Goal: Task Accomplishment & Management: Manage account settings

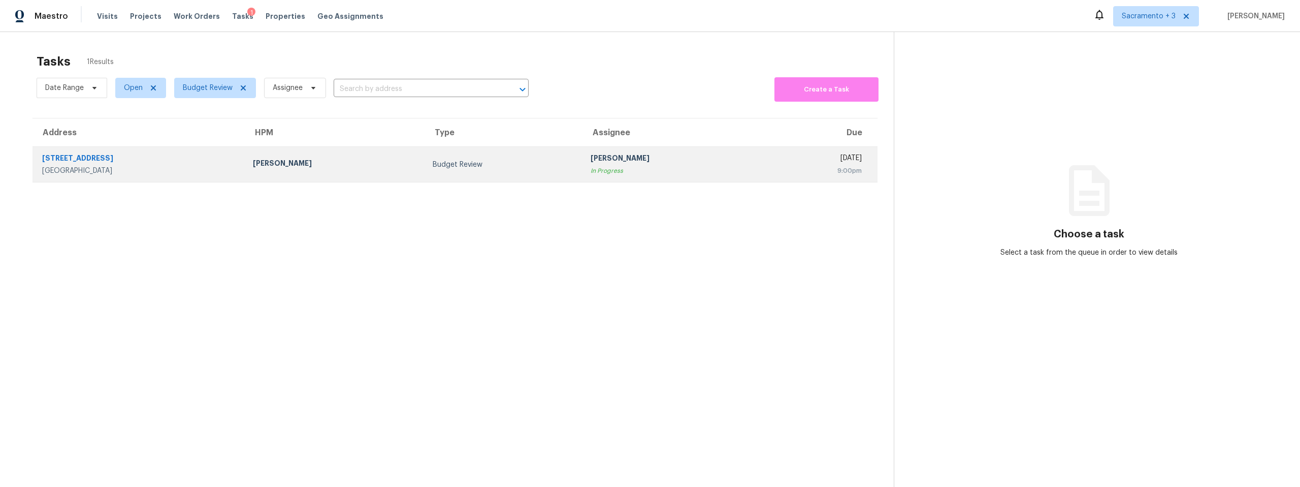
click at [89, 158] on div "213 Whispering Oaks Ct" at bounding box center [139, 159] width 195 height 13
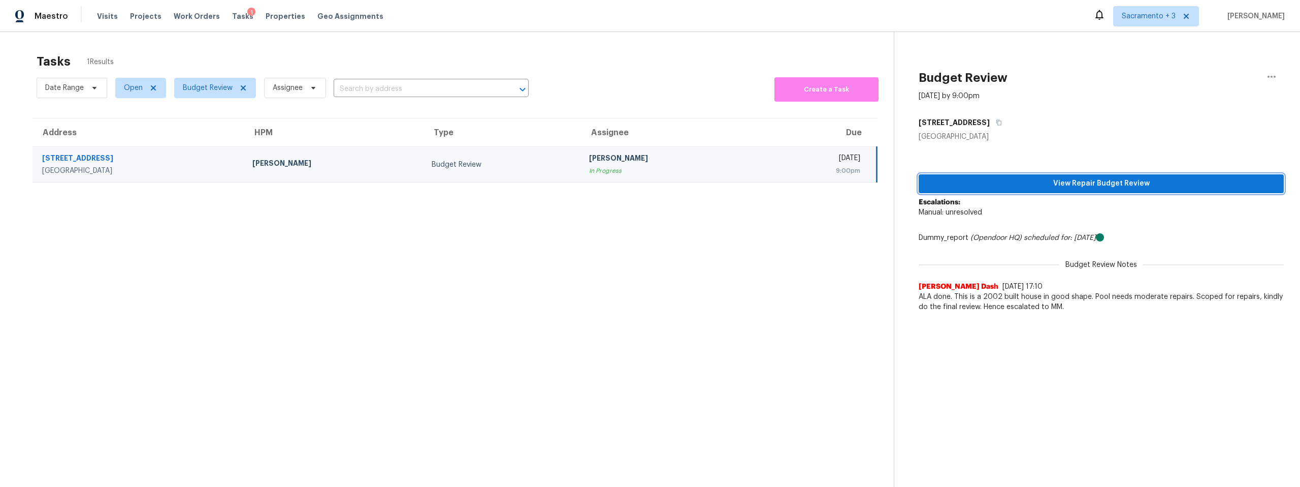
click at [1099, 175] on button "View Repair Budget Review" at bounding box center [1101, 183] width 365 height 19
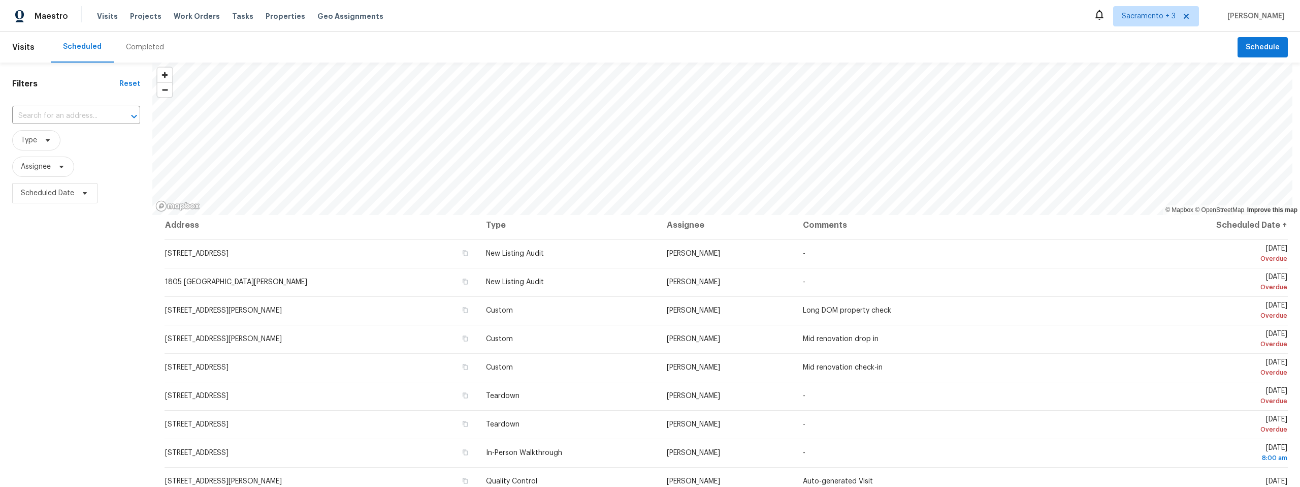
scroll to position [6, 0]
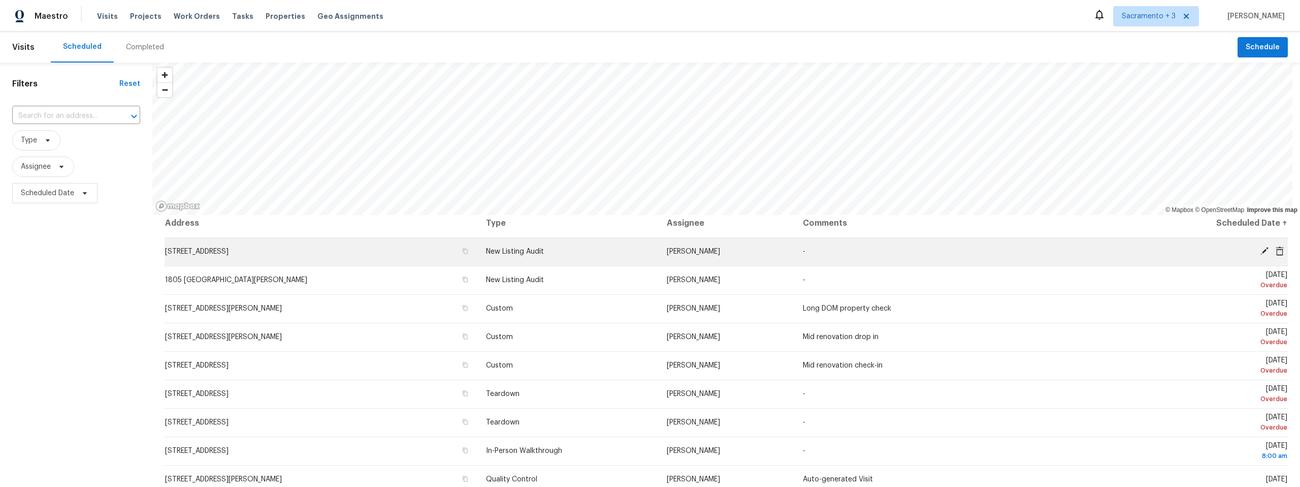
click at [1276, 249] on icon at bounding box center [1280, 250] width 8 height 9
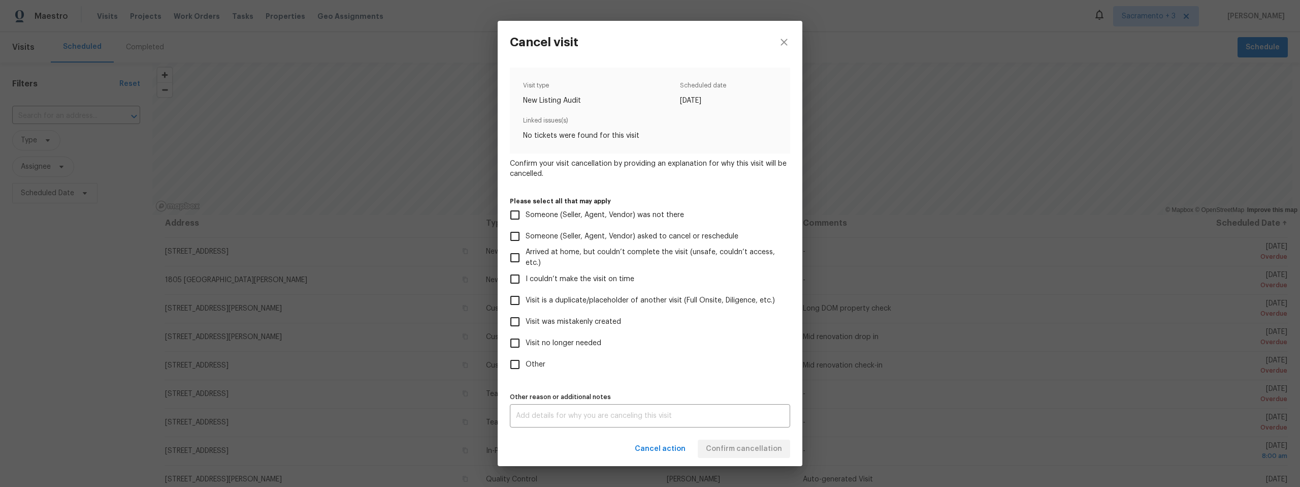
click at [517, 343] on input "Visit no longer needed" at bounding box center [514, 342] width 21 height 21
checkbox input "true"
click at [515, 318] on input "Visit was mistakenly created" at bounding box center [514, 321] width 21 height 21
checkbox input "true"
click at [518, 347] on input "Visit no longer needed" at bounding box center [514, 342] width 21 height 21
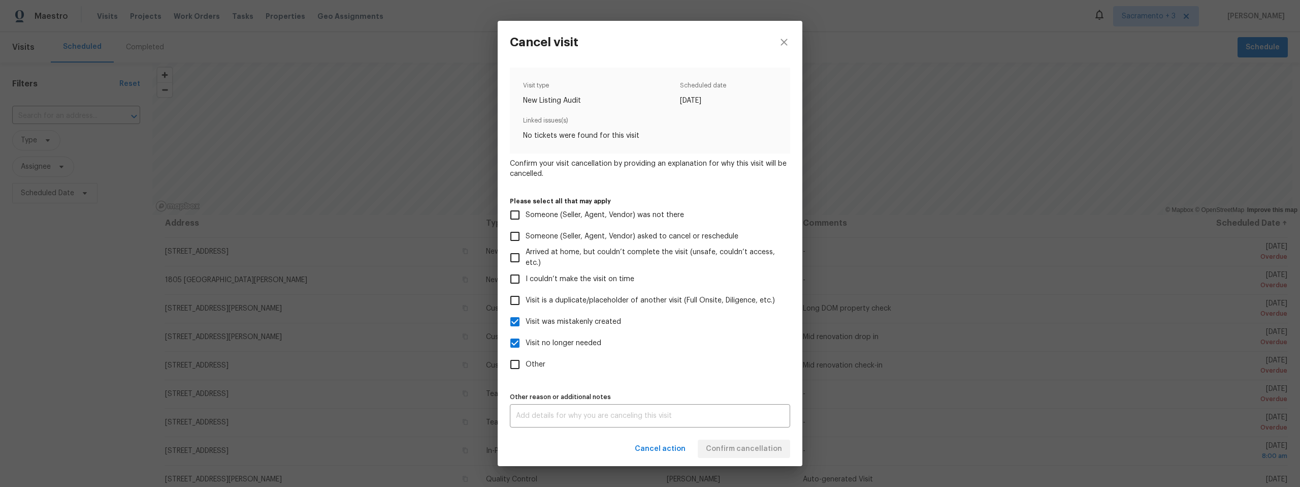
checkbox input "false"
click at [751, 445] on span "Confirm cancellation" at bounding box center [744, 448] width 76 height 13
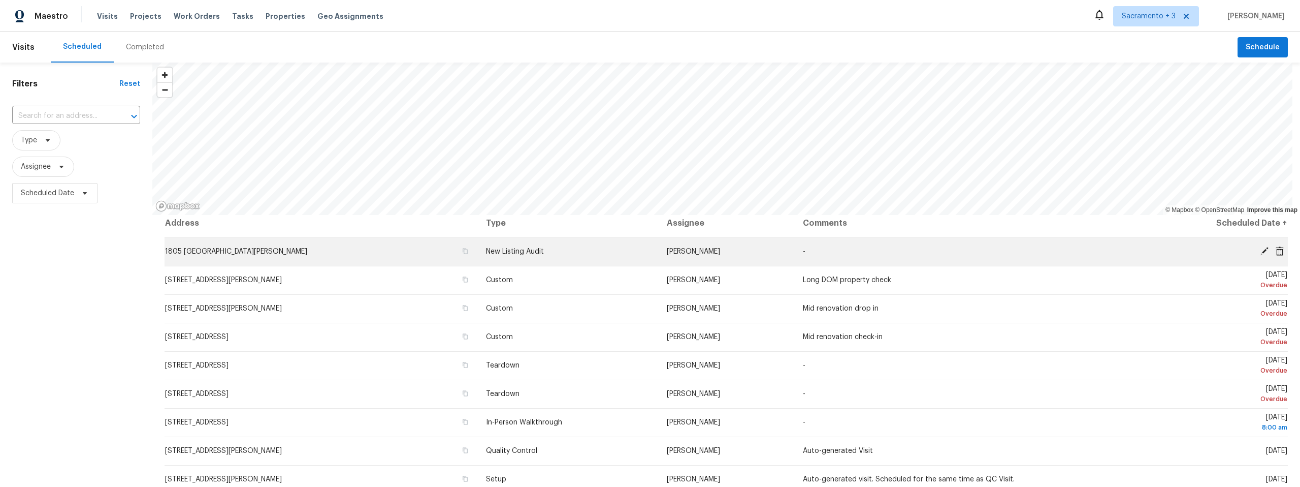
click at [1275, 251] on icon at bounding box center [1279, 250] width 9 height 9
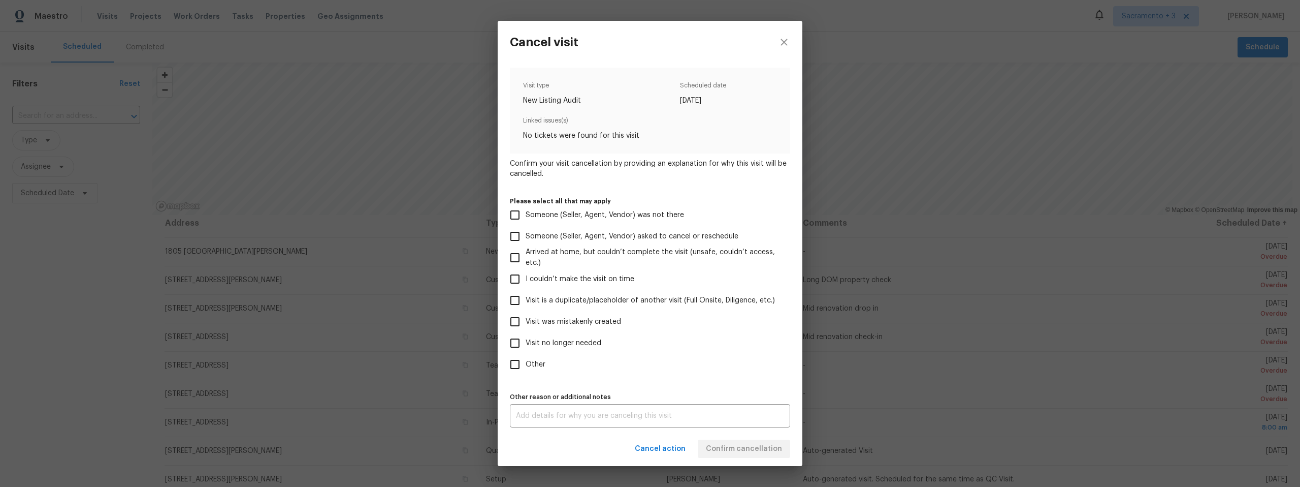
click at [519, 344] on input "Visit no longer needed" at bounding box center [514, 342] width 21 height 21
checkbox input "true"
click at [744, 454] on div "Cancel action Confirm cancellation" at bounding box center [650, 448] width 305 height 35
click at [686, 418] on textarea at bounding box center [650, 415] width 268 height 7
type textarea "."
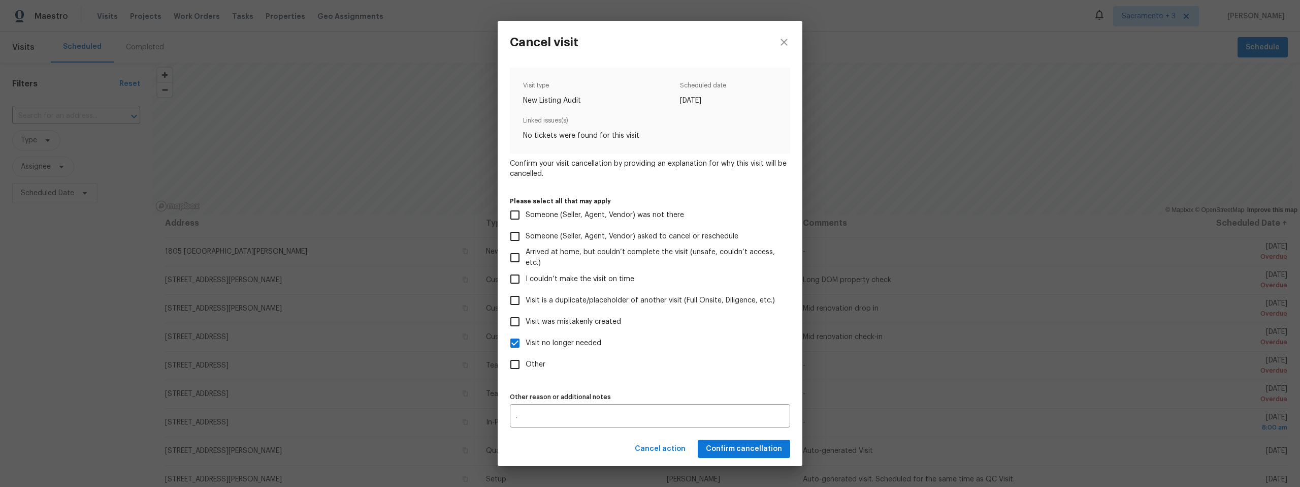
click at [716, 436] on div "Cancel action Confirm cancellation" at bounding box center [650, 448] width 305 height 35
click at [721, 448] on span "Confirm cancellation" at bounding box center [744, 448] width 76 height 13
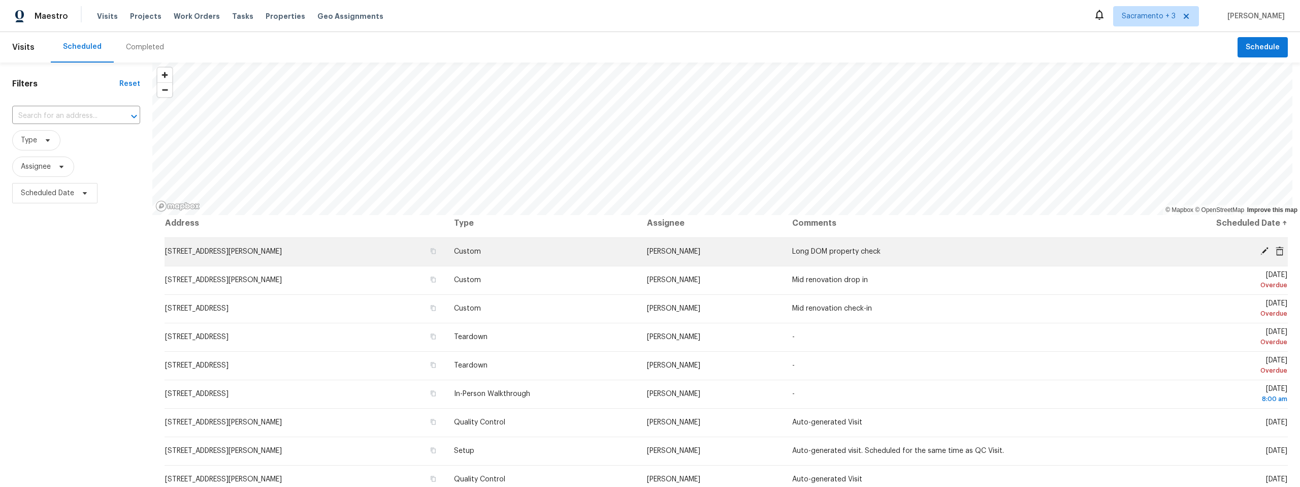
click at [1276, 250] on icon at bounding box center [1280, 250] width 8 height 9
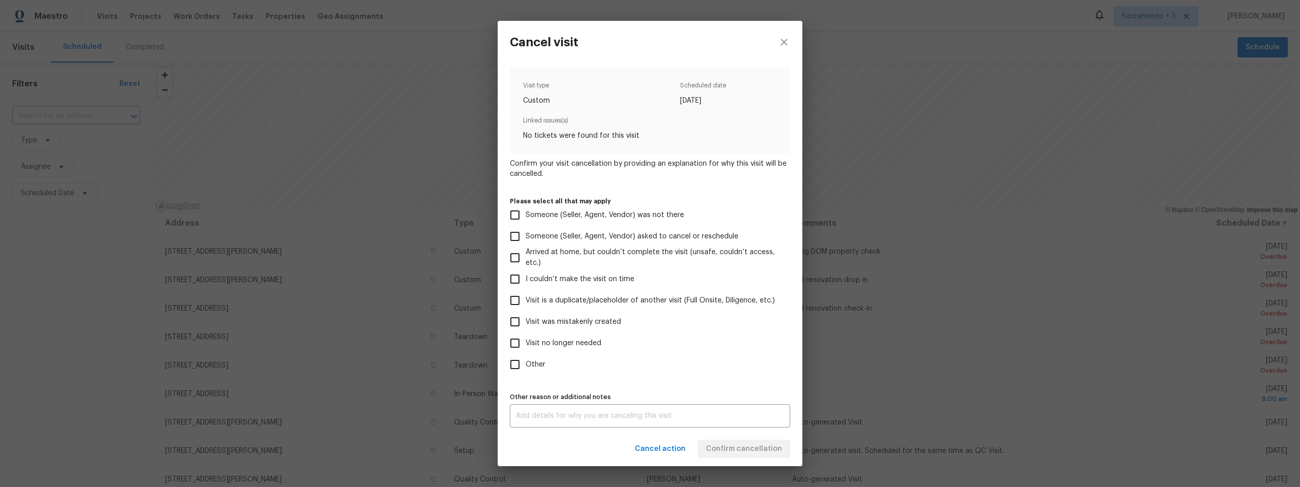
click at [535, 343] on span "Visit no longer needed" at bounding box center [564, 343] width 76 height 11
click at [526, 343] on input "Visit no longer needed" at bounding box center [514, 342] width 21 height 21
checkbox input "true"
click at [560, 413] on textarea at bounding box center [650, 415] width 268 height 7
type textarea "."
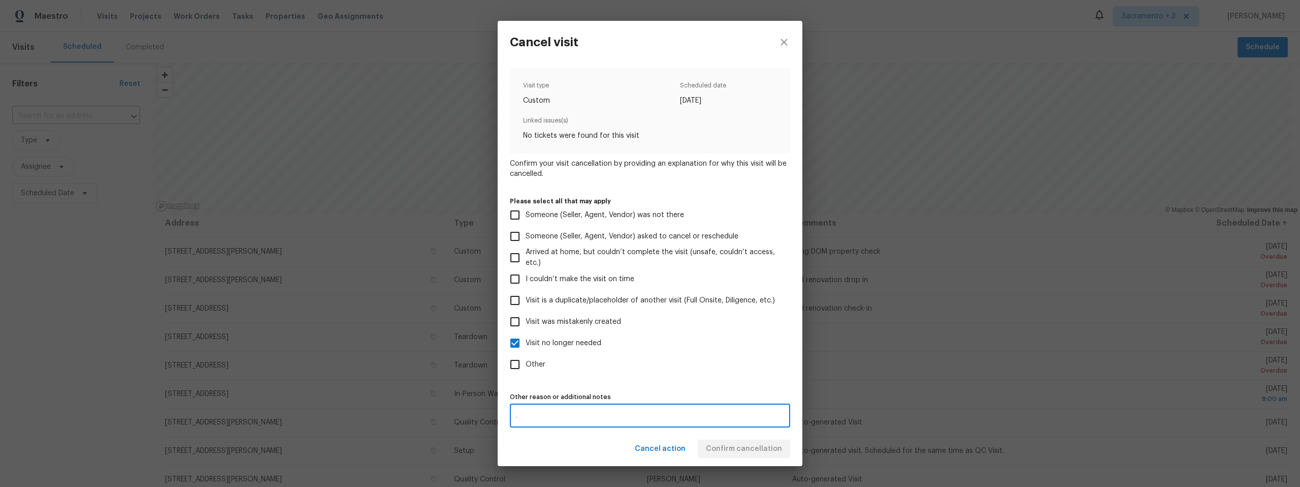
click at [756, 426] on div ". x Other reason or additional notes" at bounding box center [650, 415] width 280 height 23
click at [754, 450] on span "Confirm cancellation" at bounding box center [744, 448] width 76 height 13
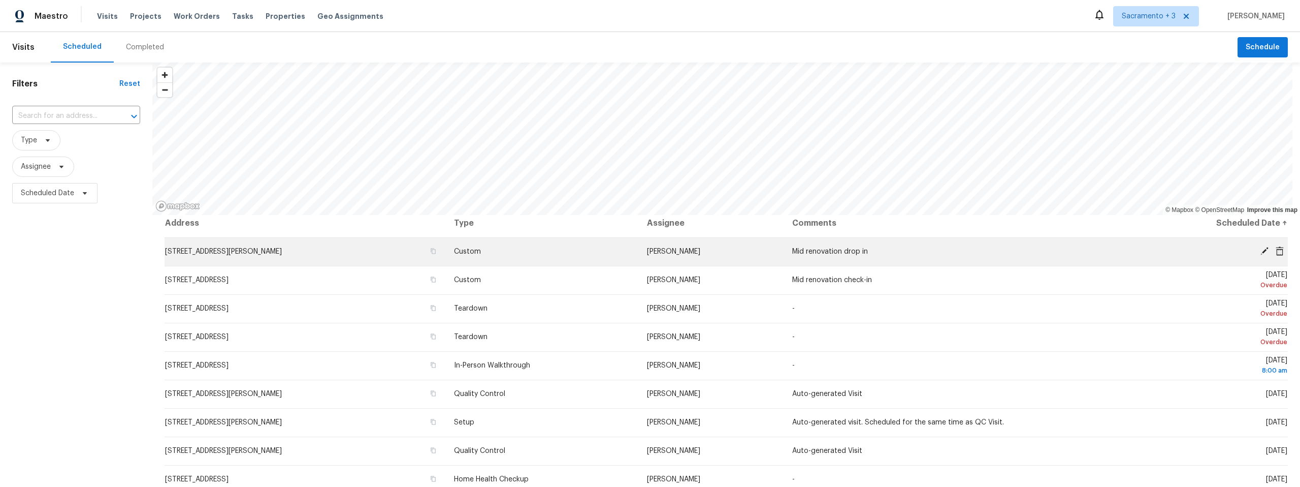
click at [1276, 249] on icon at bounding box center [1280, 250] width 8 height 9
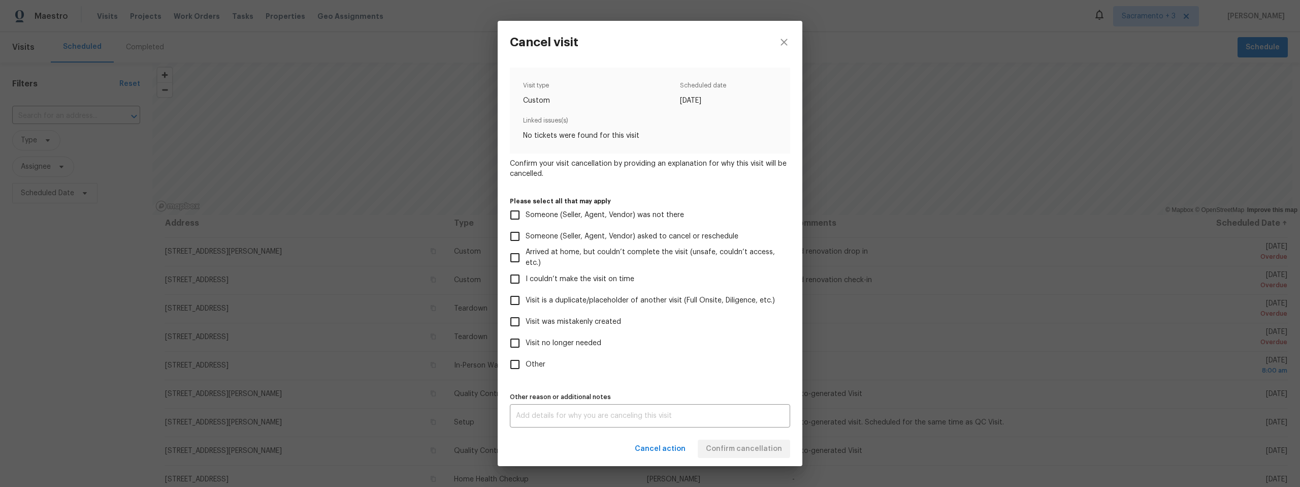
click at [520, 364] on input "Other" at bounding box center [514, 364] width 21 height 21
checkbox input "true"
click at [603, 418] on textarea at bounding box center [650, 415] width 268 height 7
click at [729, 418] on textarea "." at bounding box center [650, 415] width 268 height 7
type textarea "."
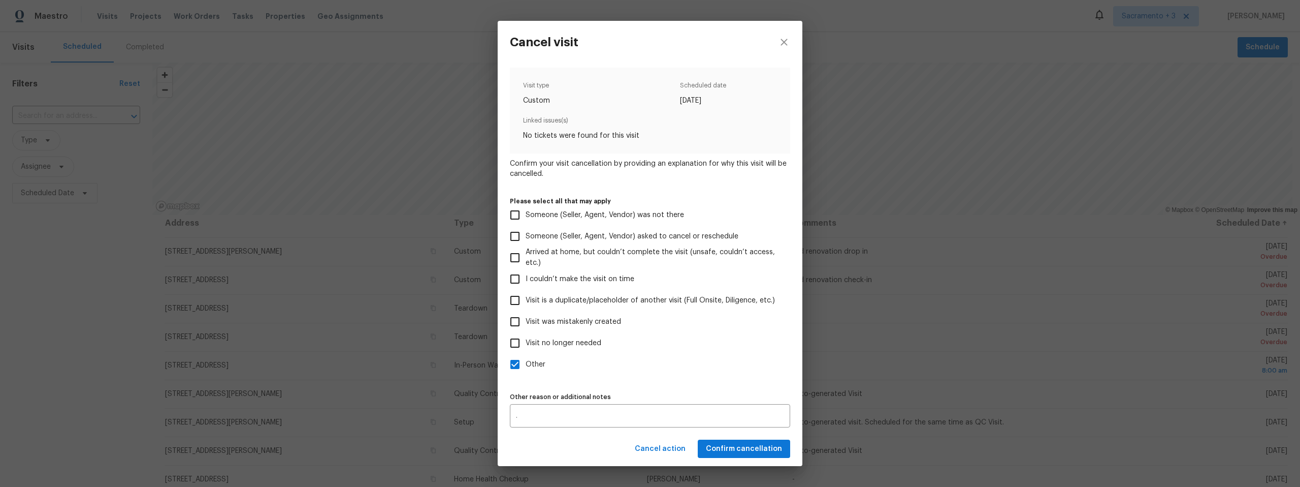
click at [734, 354] on label "Other" at bounding box center [643, 364] width 278 height 21
click at [526, 354] on input "Other" at bounding box center [514, 364] width 21 height 21
click at [722, 373] on label "Other" at bounding box center [643, 364] width 278 height 21
click at [526, 373] on input "Other" at bounding box center [514, 364] width 21 height 21
checkbox input "true"
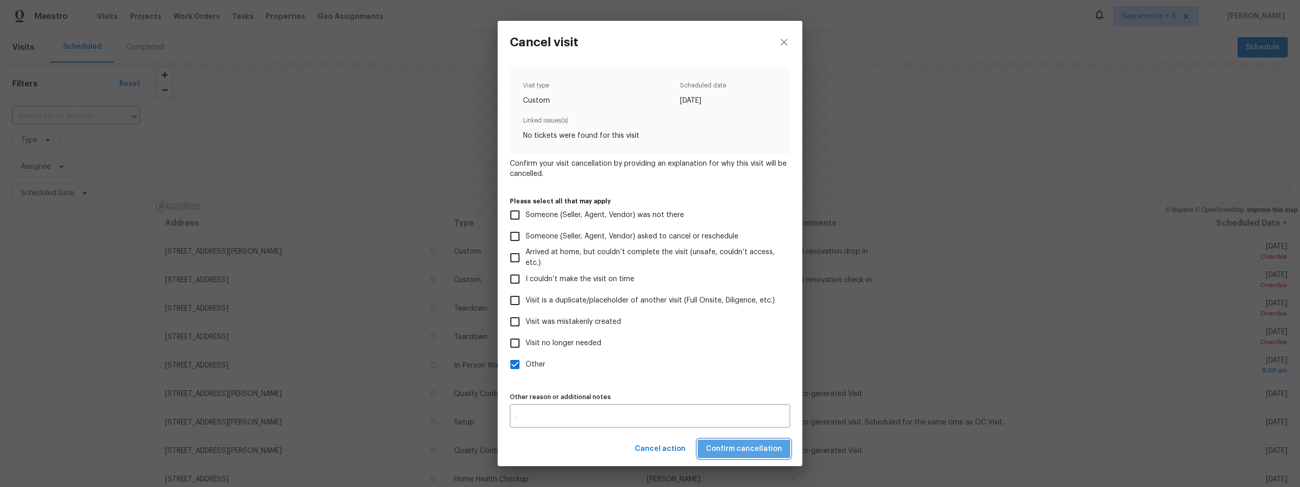
click at [751, 447] on span "Confirm cancellation" at bounding box center [744, 448] width 76 height 13
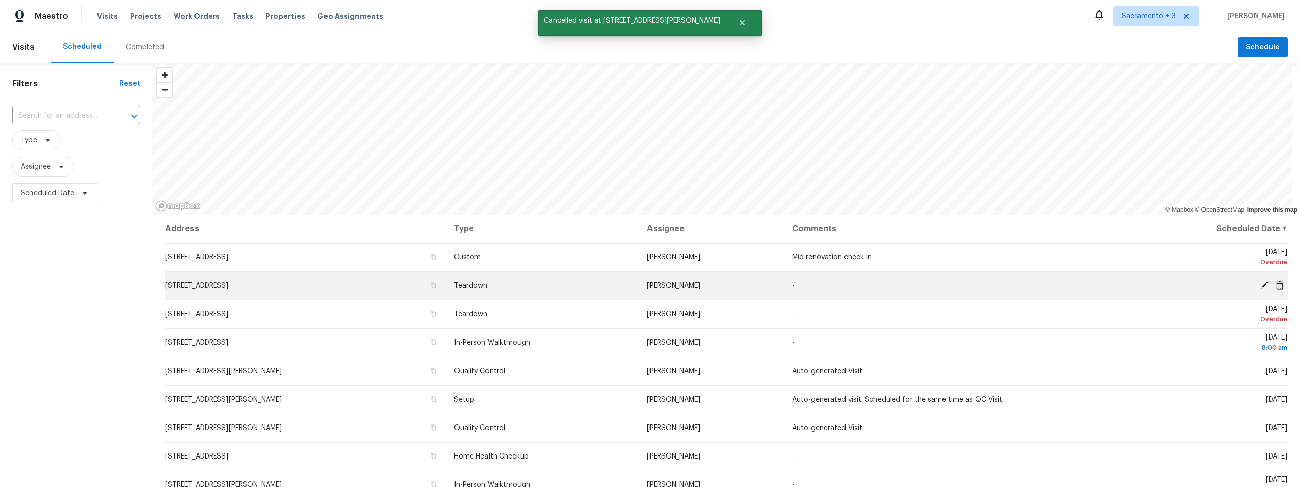
scroll to position [0, 0]
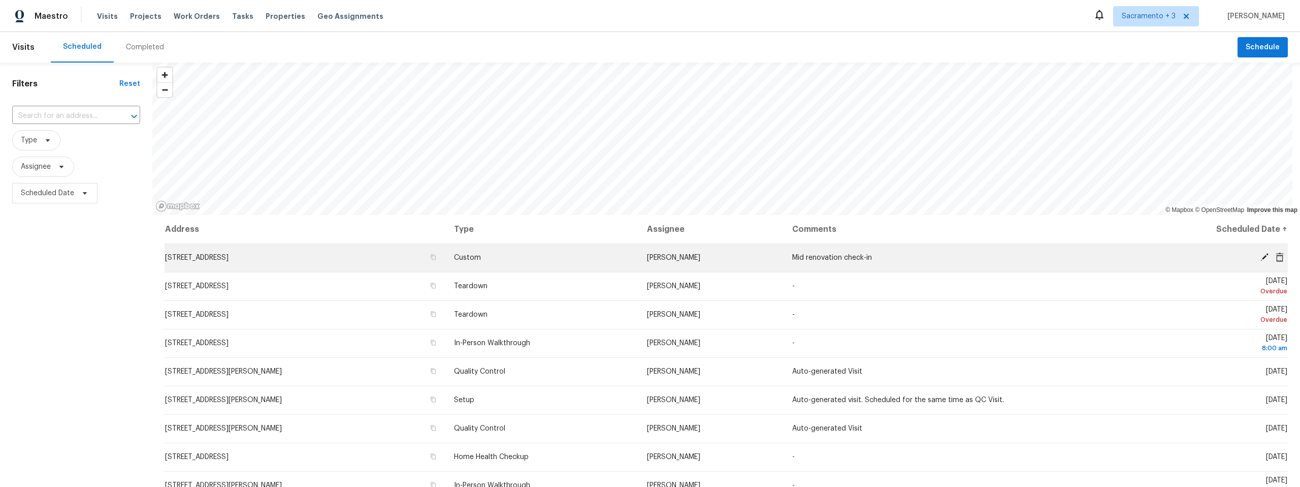
click at [1272, 255] on span at bounding box center [1279, 256] width 15 height 9
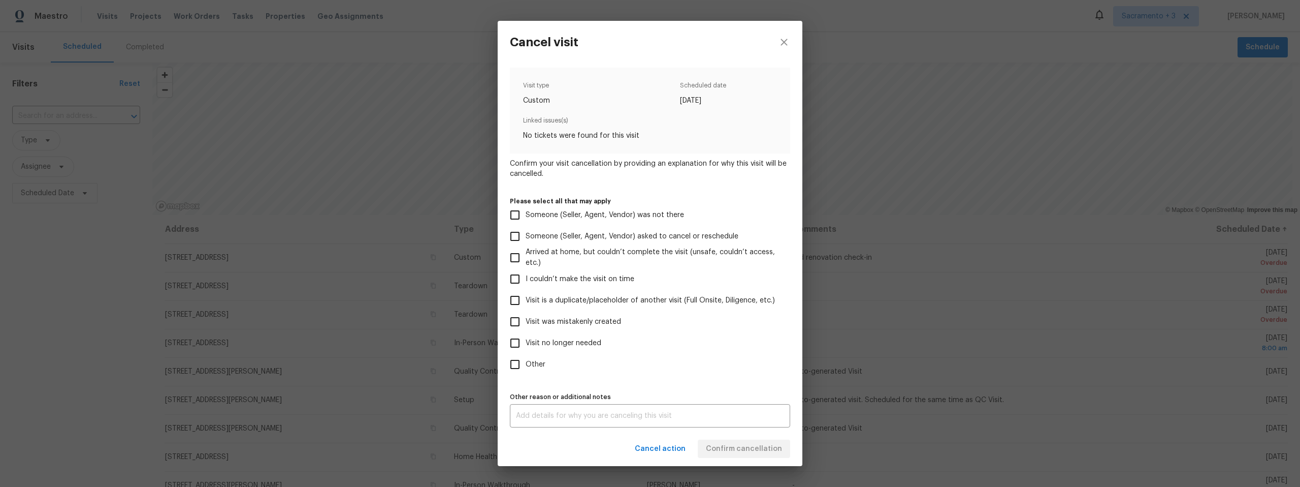
click at [515, 363] on input "Other" at bounding box center [514, 364] width 21 height 21
checkbox input "true"
click at [537, 420] on div "x Other reason or additional notes" at bounding box center [650, 415] width 280 height 23
type textarea "."
click at [755, 437] on div "Cancel action Confirm cancellation" at bounding box center [650, 448] width 305 height 35
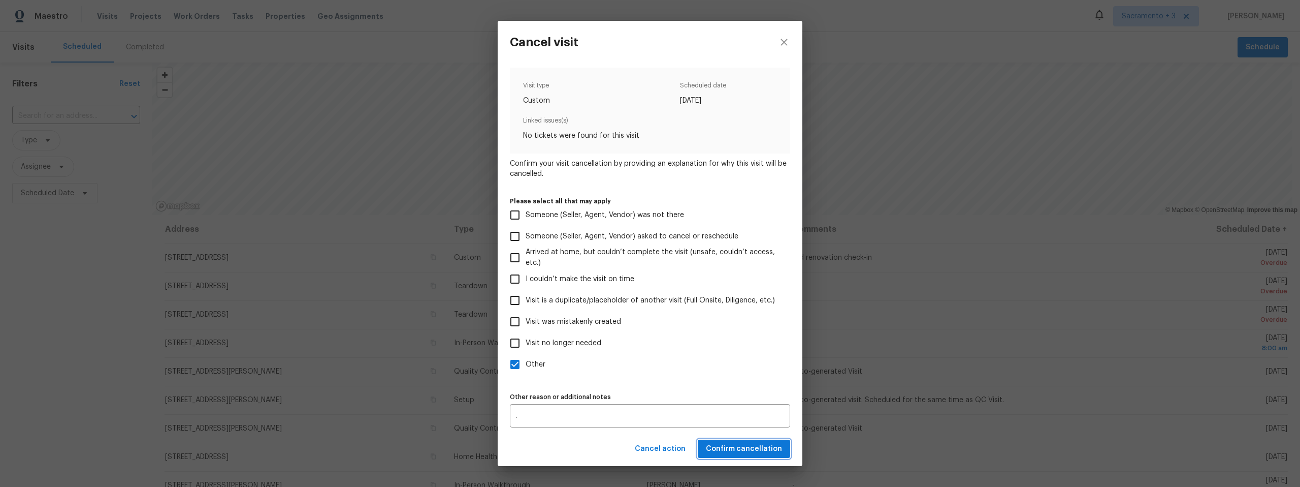
click at [747, 444] on span "Confirm cancellation" at bounding box center [744, 448] width 76 height 13
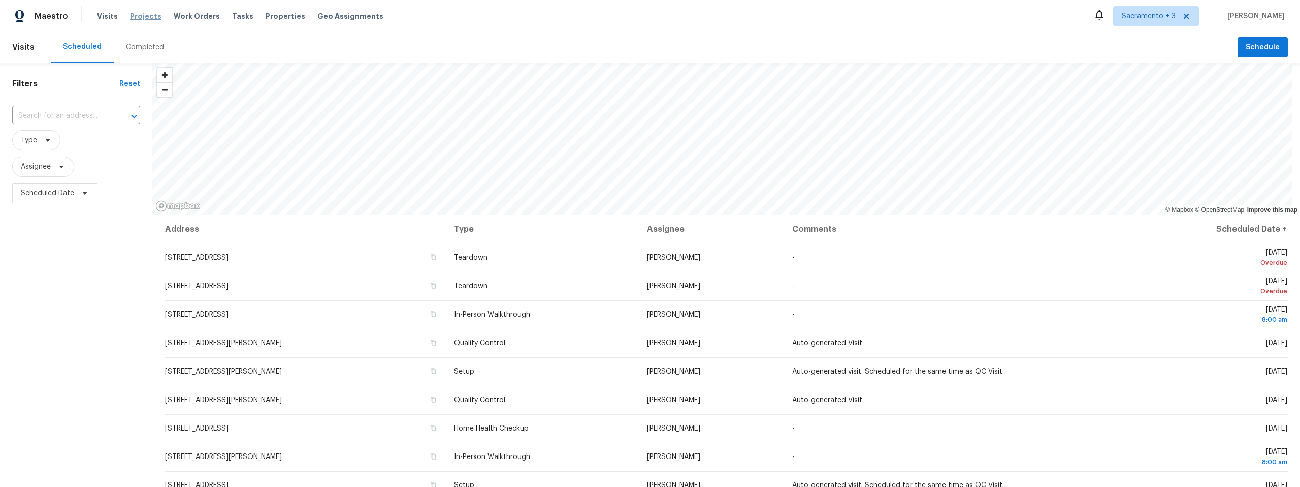
click at [132, 14] on span "Projects" at bounding box center [145, 16] width 31 height 10
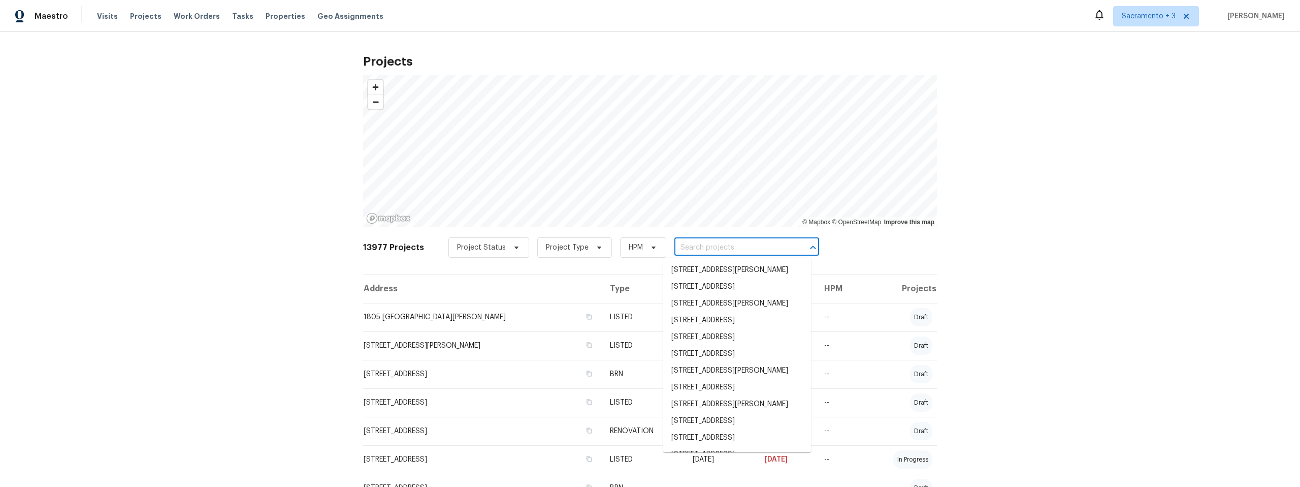
click at [732, 247] on input "text" at bounding box center [733, 248] width 116 height 16
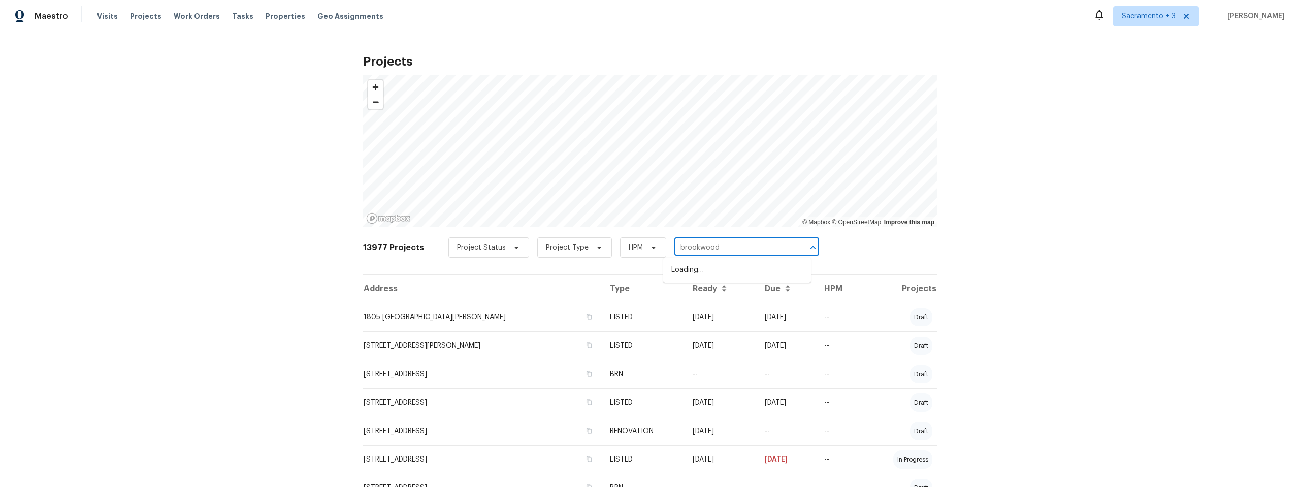
type input "brookwood"
click at [721, 362] on li "509 Brookwood Rd, Roseville, CA 95678" at bounding box center [737, 353] width 148 height 17
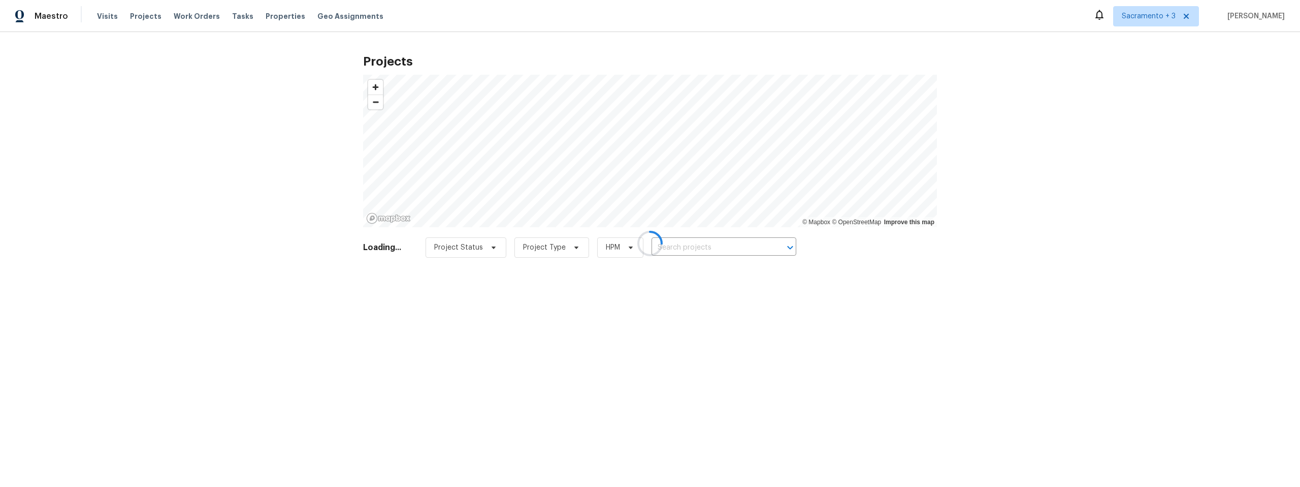
type input "509 Brookwood Rd, Roseville, CA 95678"
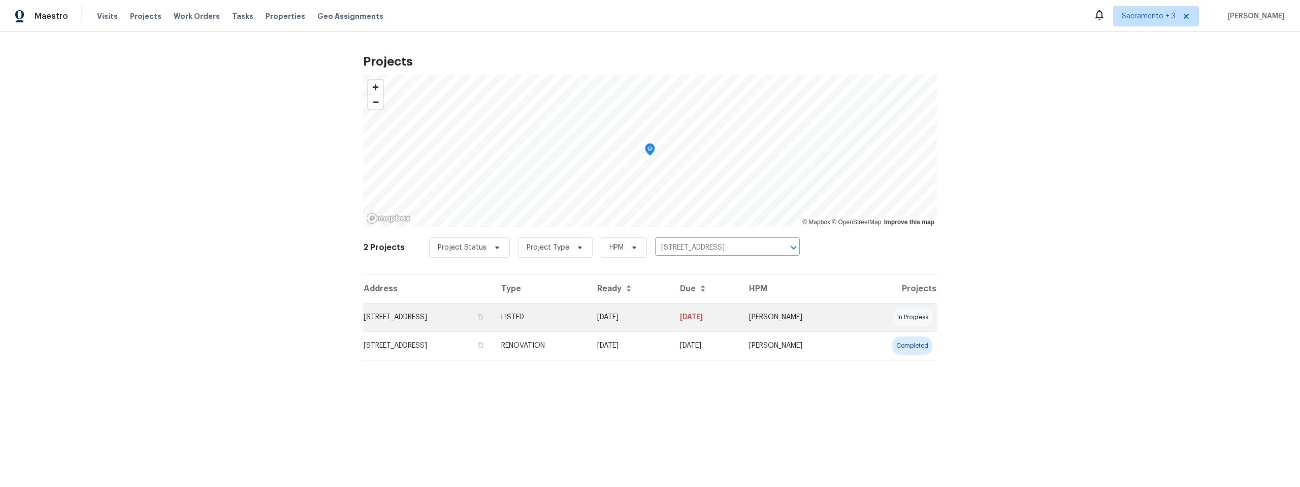
click at [458, 316] on td "509 Brookwood Rd, Roseville, CA 95678" at bounding box center [428, 317] width 130 height 28
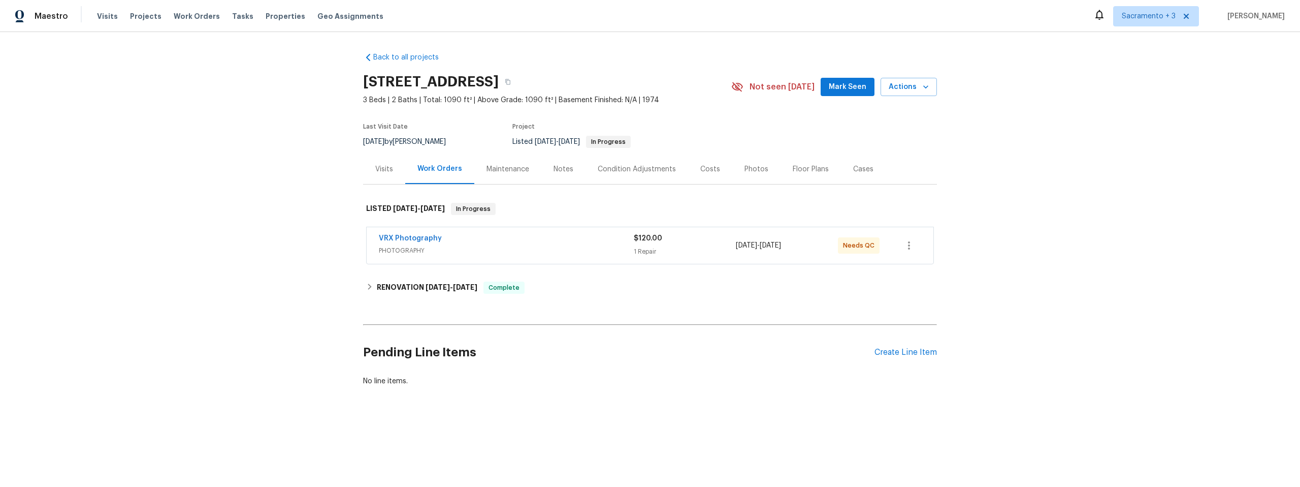
click at [376, 172] on div "Visits" at bounding box center [384, 169] width 18 height 10
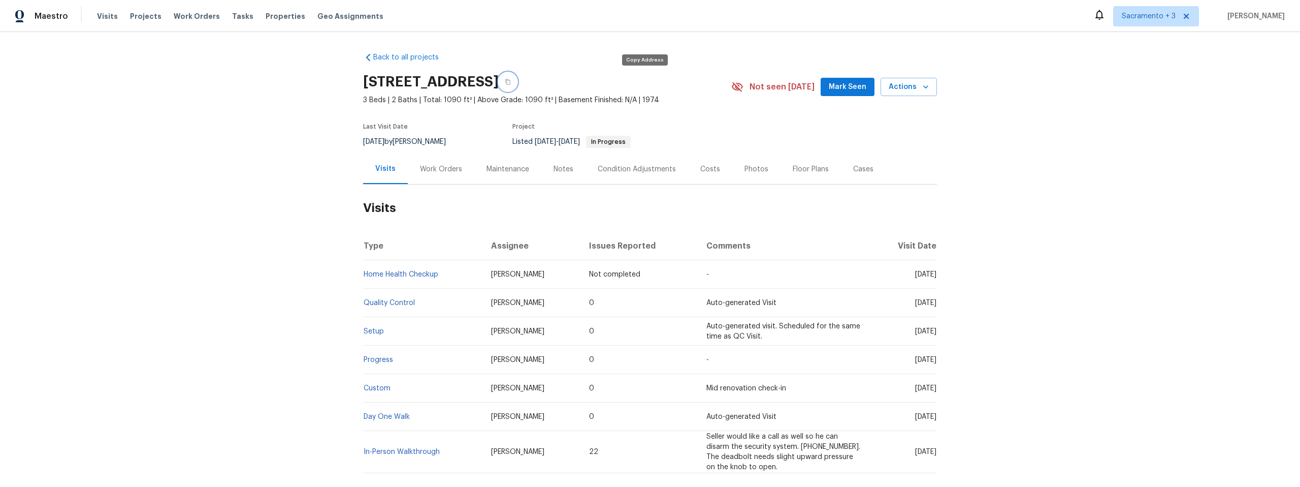
click at [511, 83] on icon "button" at bounding box center [508, 82] width 6 height 6
click at [387, 62] on link "Back to all projects" at bounding box center [412, 57] width 98 height 10
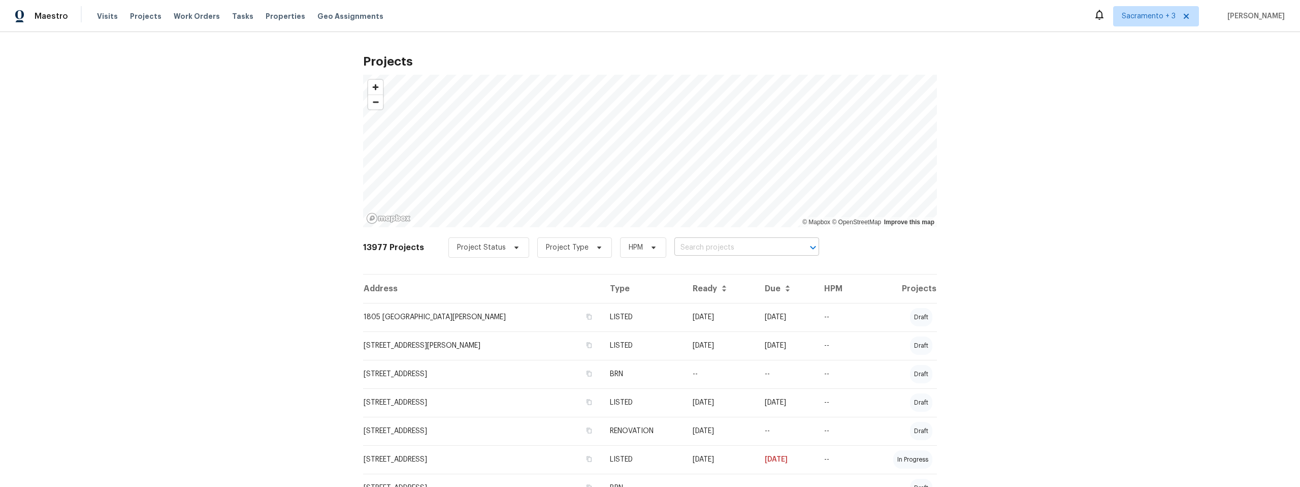
click at [676, 245] on input "text" at bounding box center [733, 248] width 116 height 16
type input "topspin"
click at [686, 278] on li "15556 Topspin Way, Rancho Murieta, CA 95683" at bounding box center [737, 270] width 148 height 17
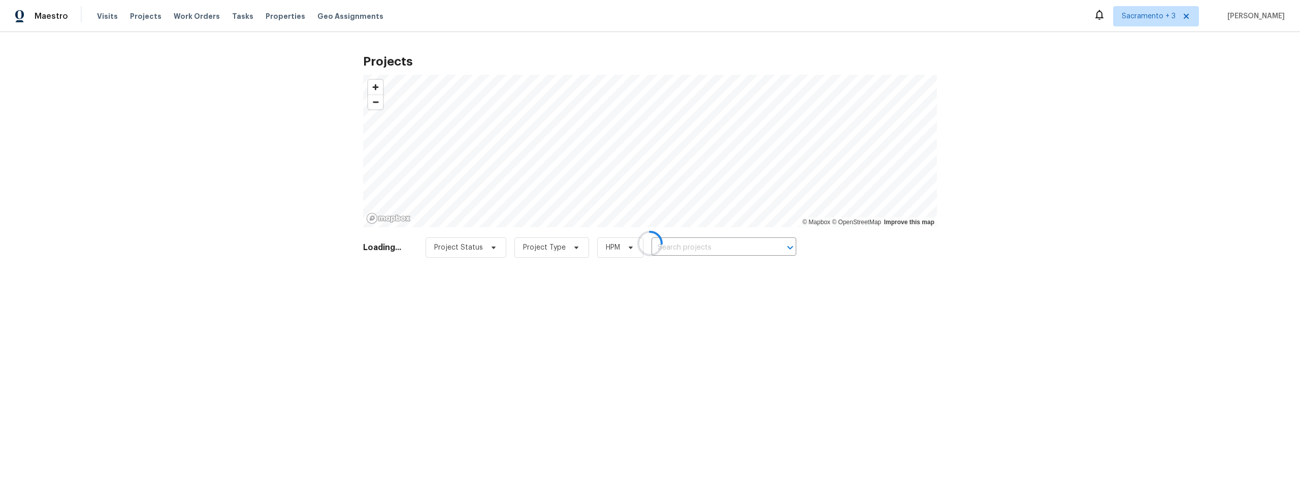
type input "15556 Topspin Way, Rancho Murieta, CA 95683"
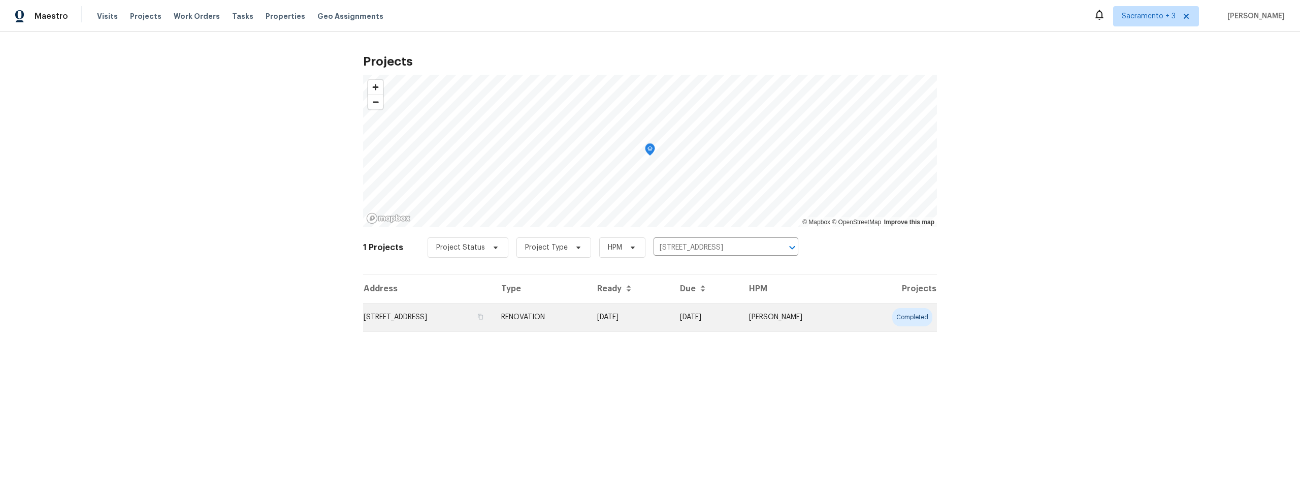
click at [476, 316] on td "15556 Topspin Way, Rancho Murieta, CA 95683" at bounding box center [428, 317] width 130 height 28
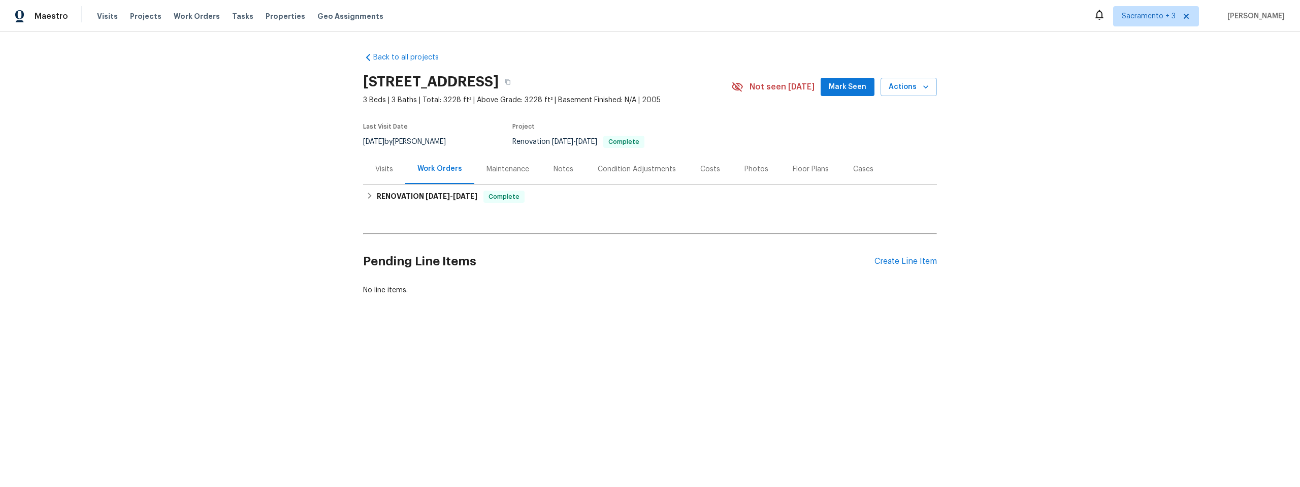
click at [386, 169] on div "Visits" at bounding box center [384, 169] width 18 height 10
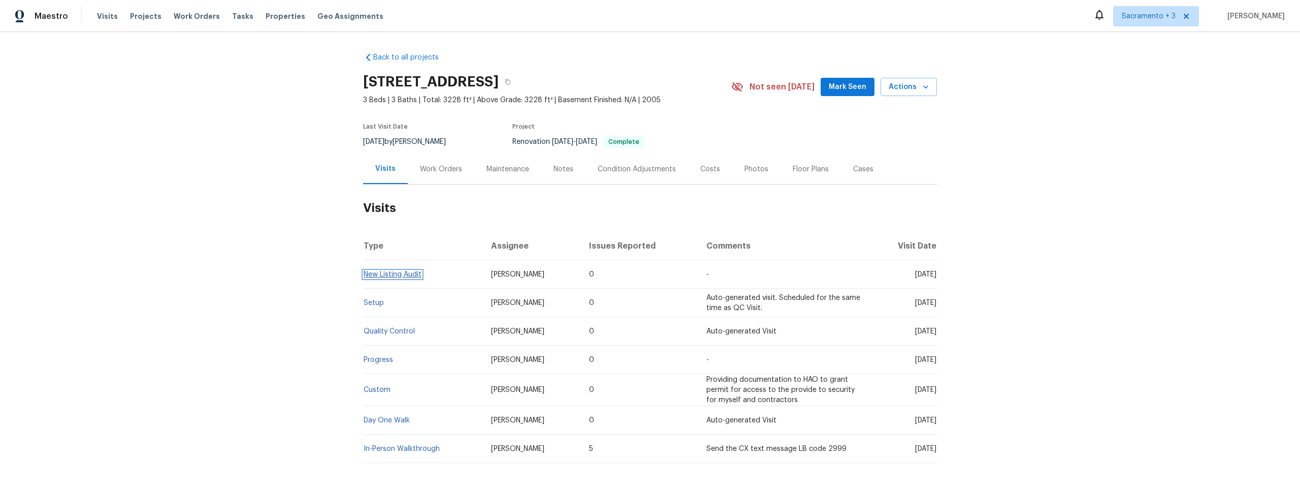
click at [388, 272] on link "New Listing Audit" at bounding box center [393, 274] width 58 height 7
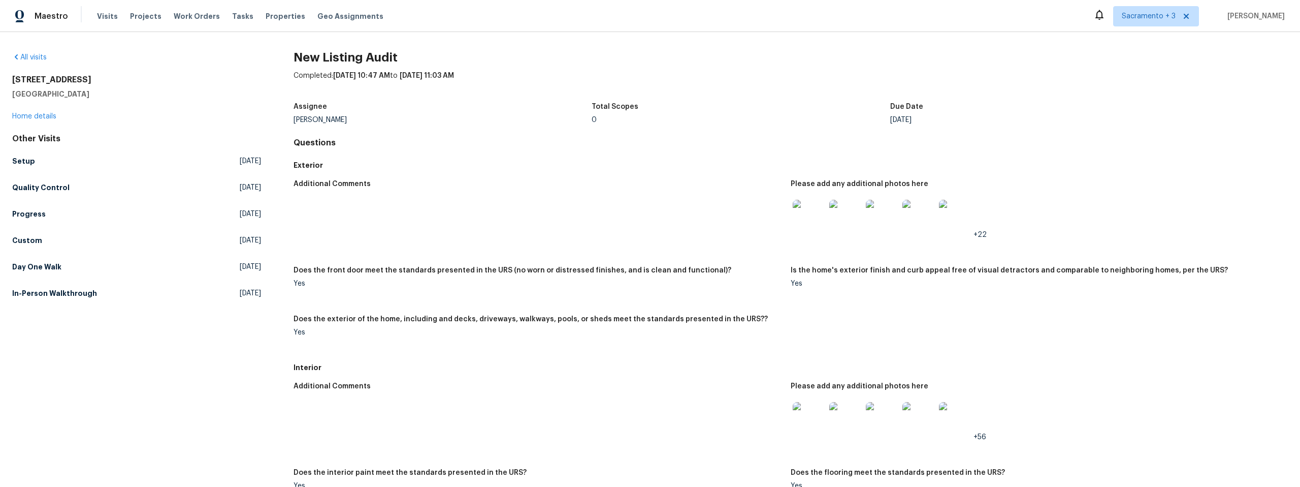
scroll to position [746, 0]
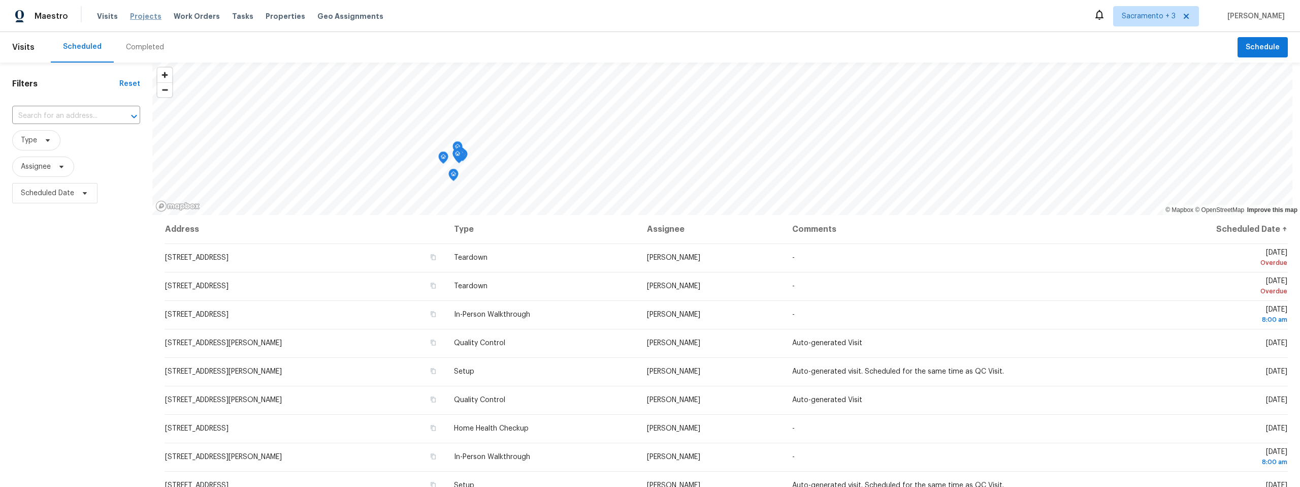
click at [134, 17] on span "Projects" at bounding box center [145, 16] width 31 height 10
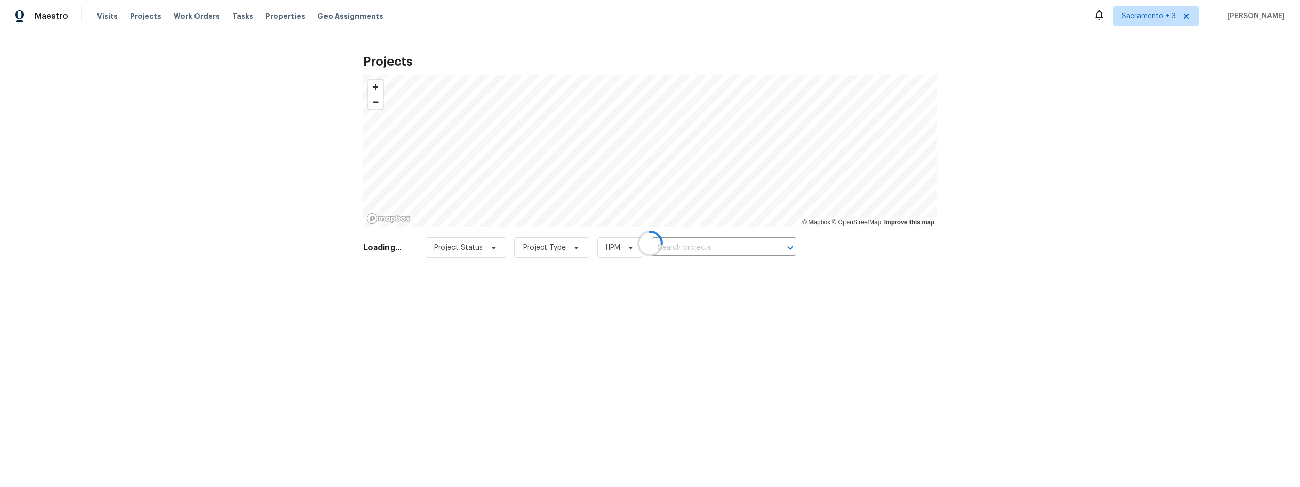
click at [705, 245] on div at bounding box center [650, 243] width 1300 height 487
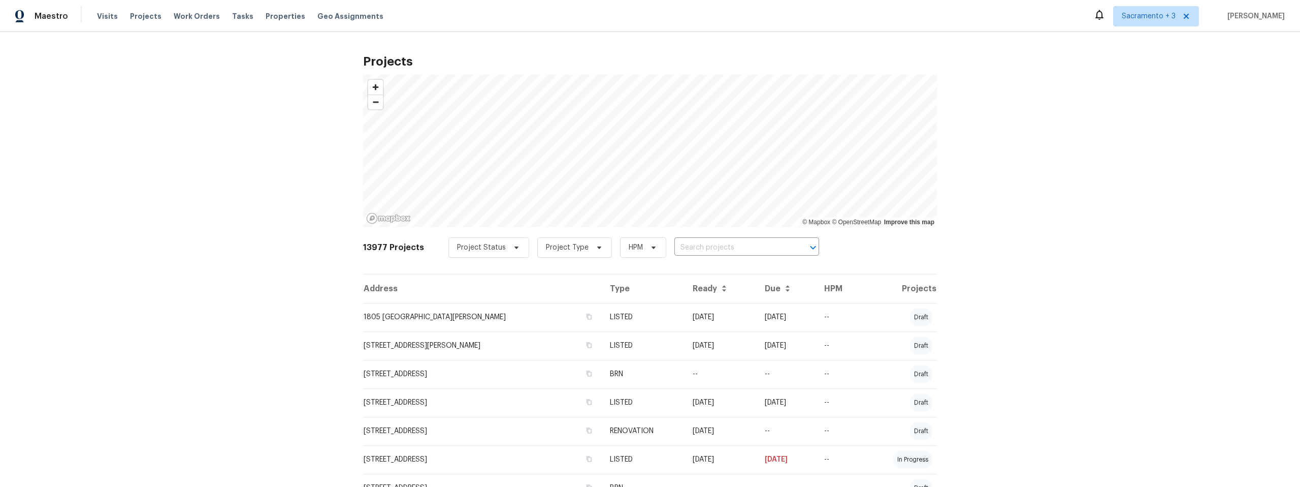
click at [705, 248] on input "text" at bounding box center [733, 248] width 116 height 16
paste input "1805 Derby Dr, Dixon, CA"
drag, startPoint x: 716, startPoint y: 247, endPoint x: 726, endPoint y: 246, distance: 10.2
click at [726, 246] on input "1805 Derby Dr, Dixon, CA" at bounding box center [733, 248] width 116 height 16
drag, startPoint x: 715, startPoint y: 249, endPoint x: 777, endPoint y: 250, distance: 62.0
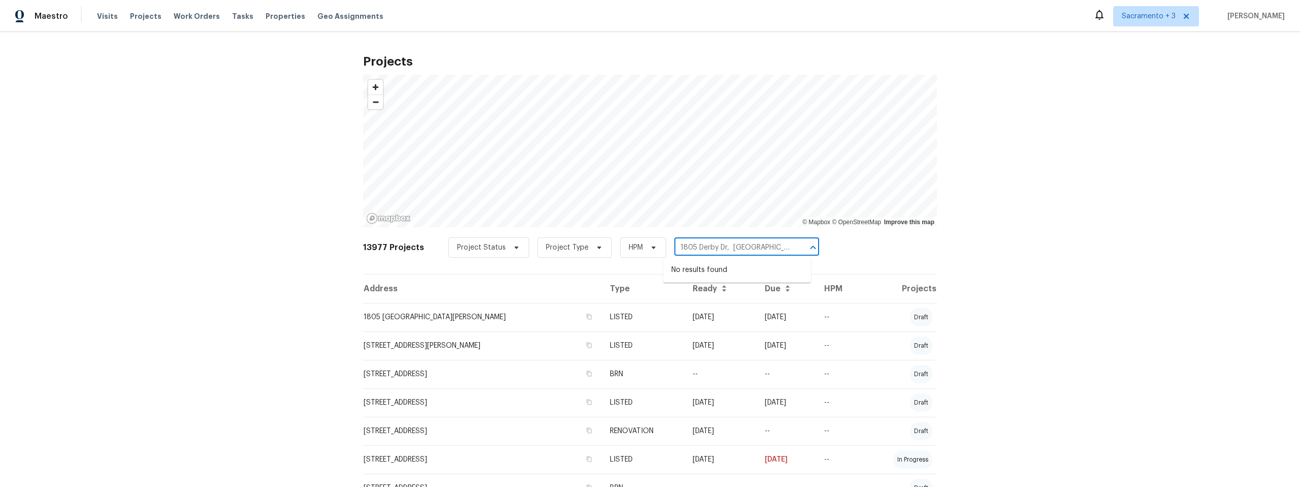
click at [777, 250] on input "1805 Derby Dr, Dixon, CA" at bounding box center [733, 248] width 116 height 16
type input "1805 Derby"
click at [777, 267] on li "1805 Derby Dr, Dixon, CA 95620" at bounding box center [737, 275] width 148 height 27
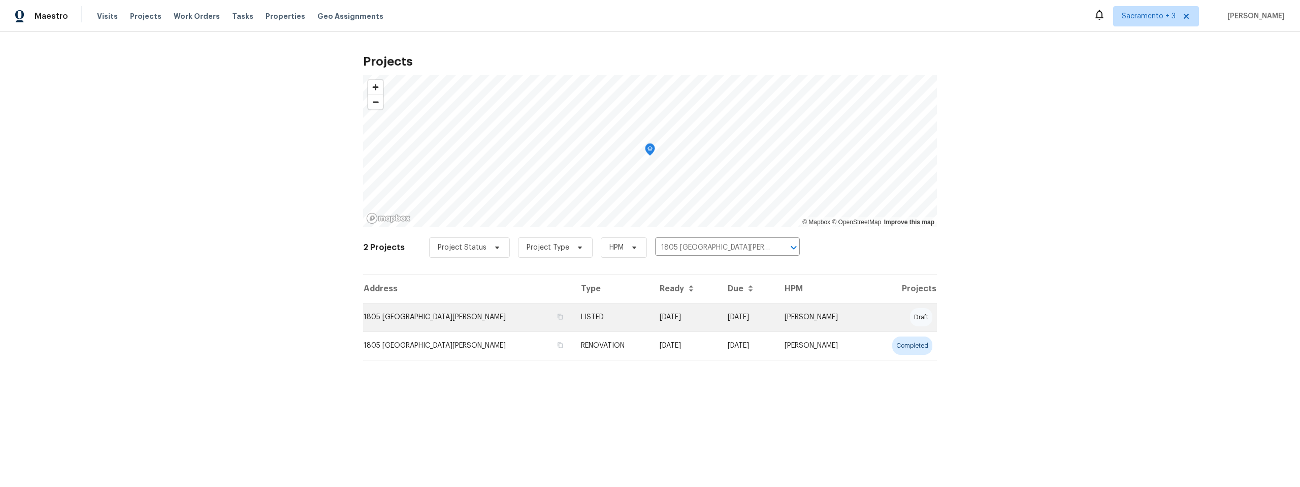
click at [404, 317] on td "1805 Derby Dr, Dixon, CA 95620" at bounding box center [468, 317] width 210 height 28
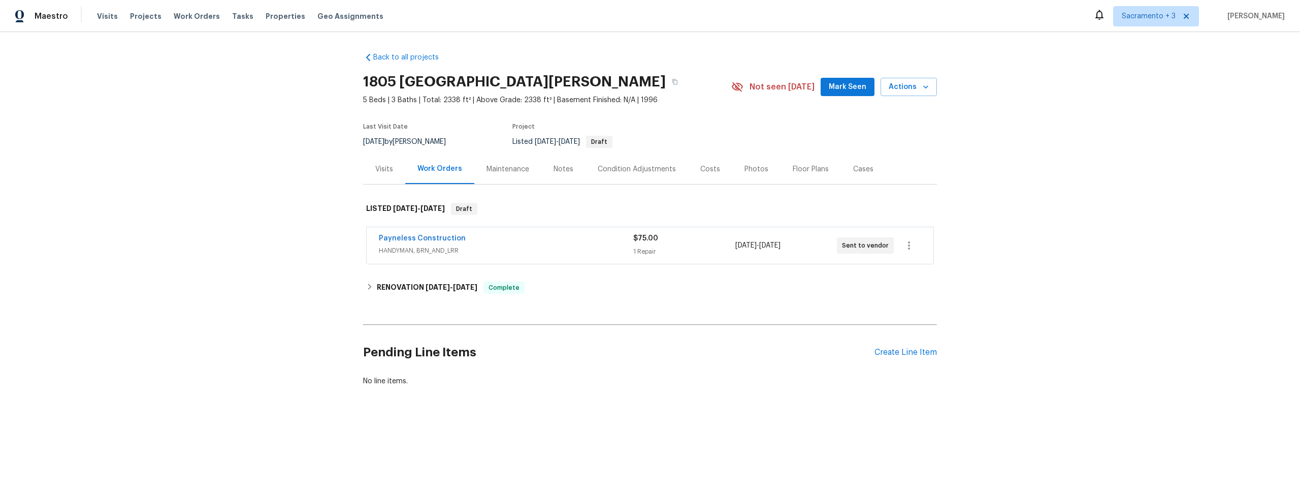
click at [383, 169] on div "Visits" at bounding box center [384, 169] width 18 height 10
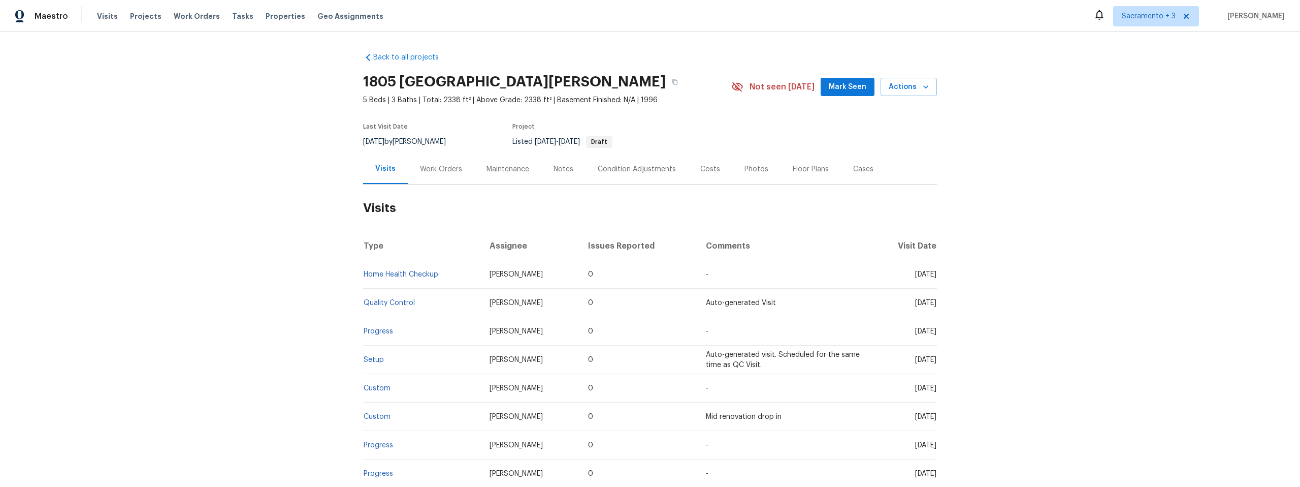
click at [273, 22] on div "Visits Projects Work Orders Tasks Properties Geo Assignments" at bounding box center [246, 16] width 299 height 20
click at [273, 17] on span "Properties" at bounding box center [286, 16] width 40 height 10
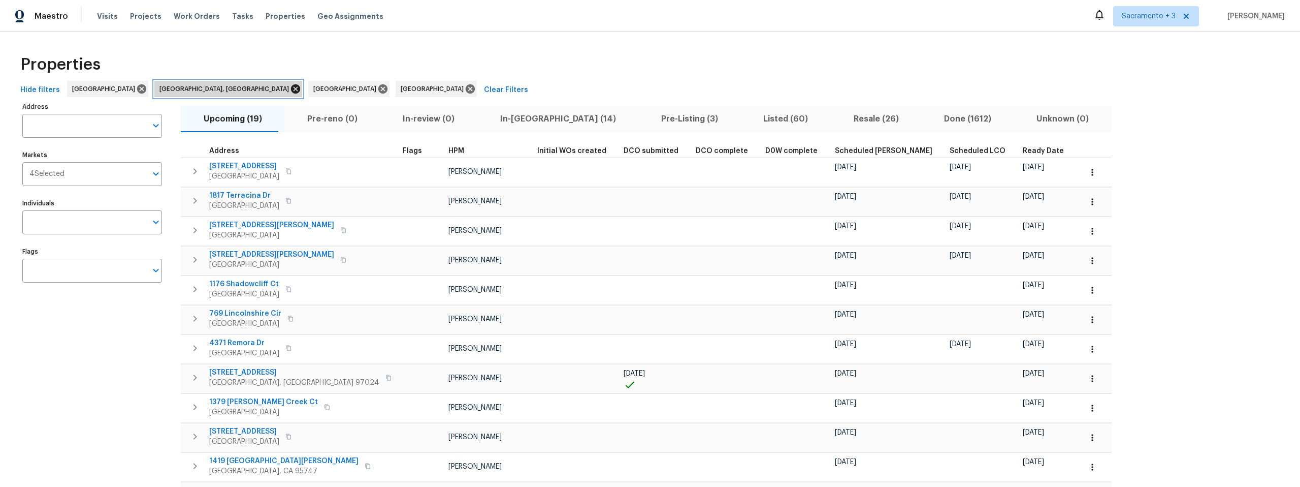
click at [291, 90] on icon at bounding box center [295, 88] width 9 height 9
click at [225, 88] on icon at bounding box center [229, 88] width 9 height 9
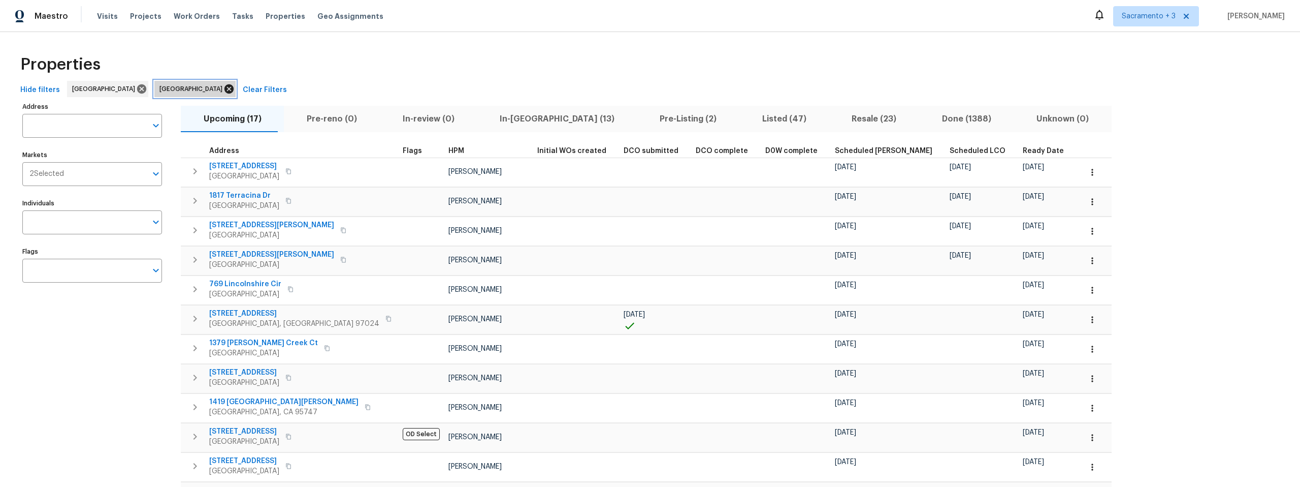
click at [225, 90] on icon at bounding box center [229, 88] width 9 height 9
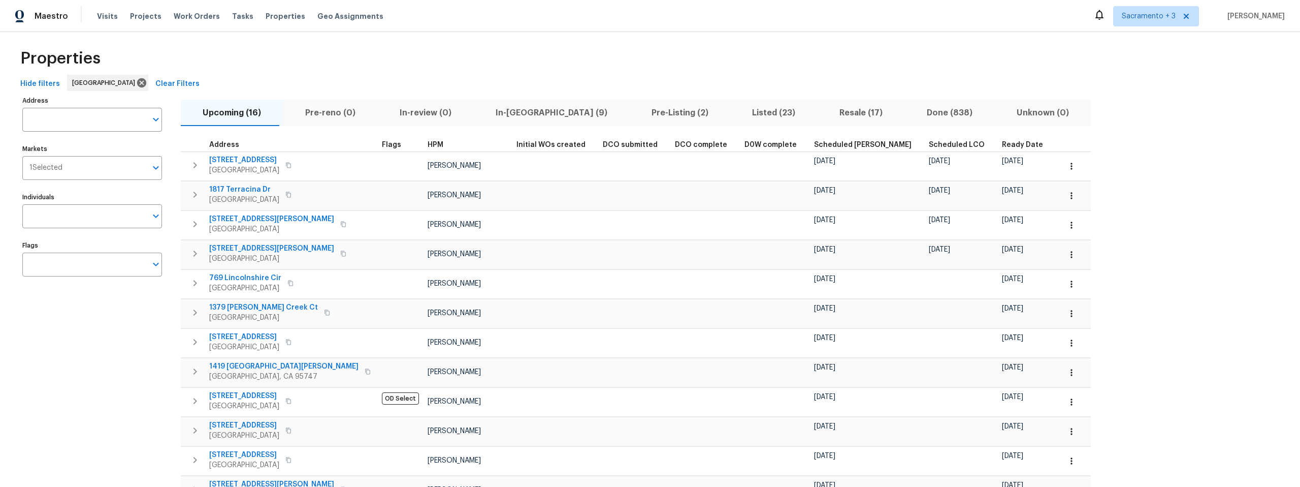
scroll to position [7, 0]
click at [635, 109] on span "Pre-Listing (2)" at bounding box center [679, 112] width 89 height 14
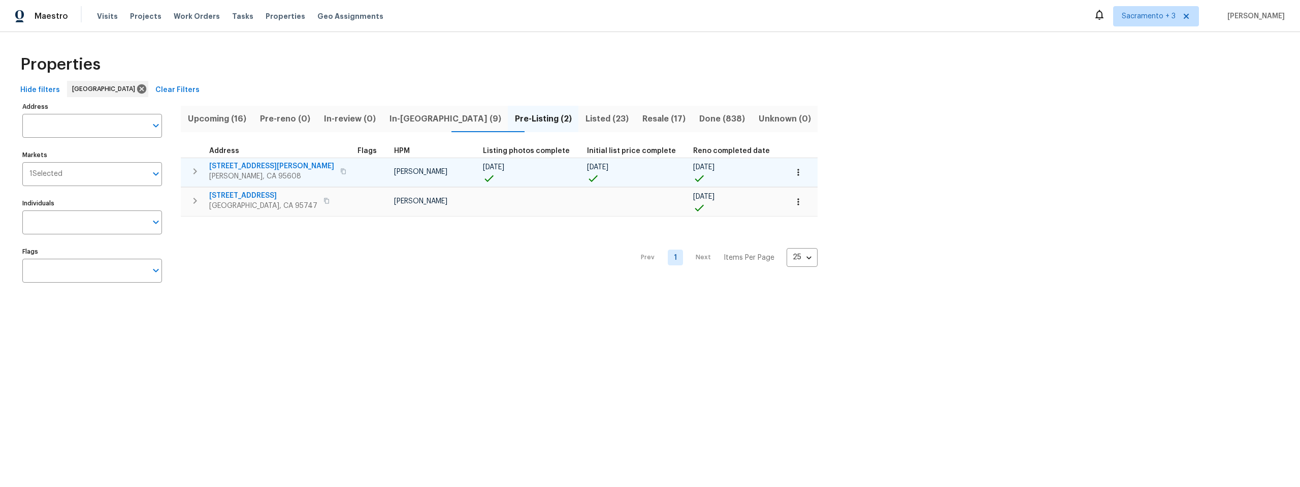
click at [266, 179] on span "Carmichael, CA 95608" at bounding box center [271, 176] width 125 height 10
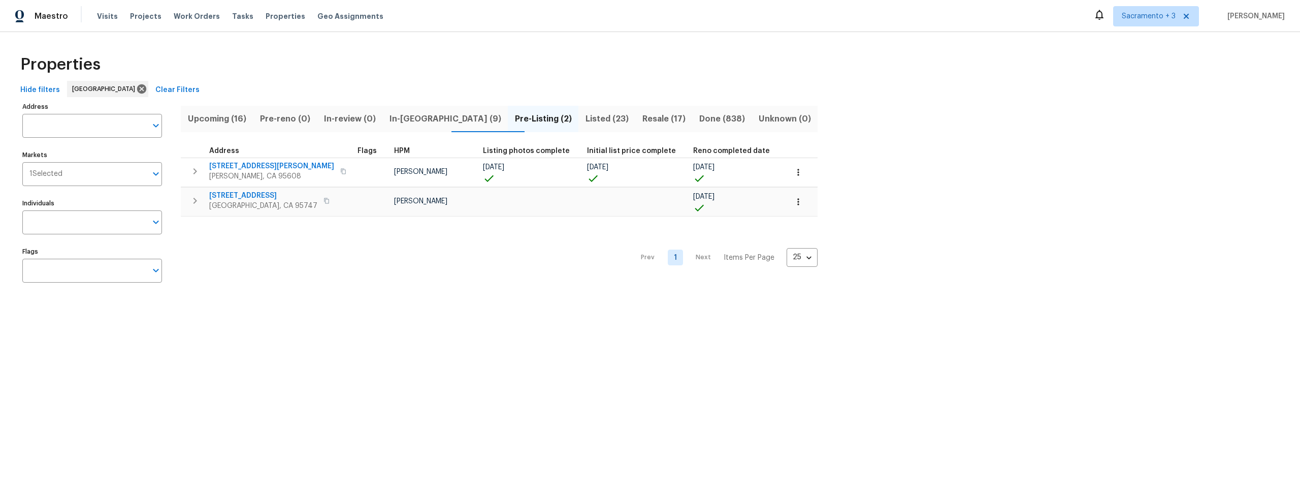
click at [414, 118] on span "In-reno (9)" at bounding box center [445, 119] width 113 height 14
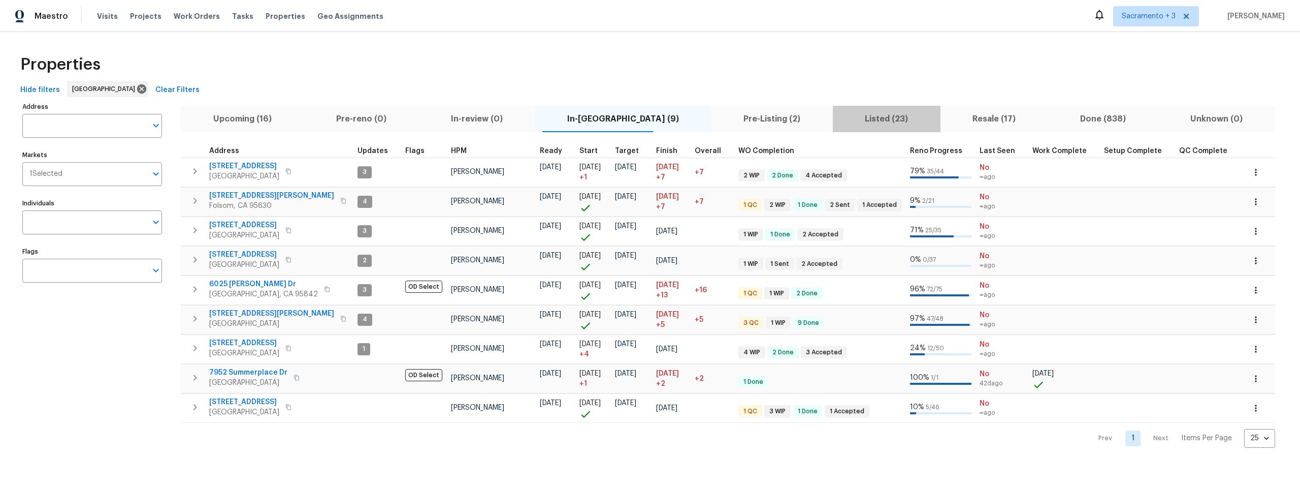
click at [839, 117] on span "Listed (23)" at bounding box center [886, 119] width 95 height 14
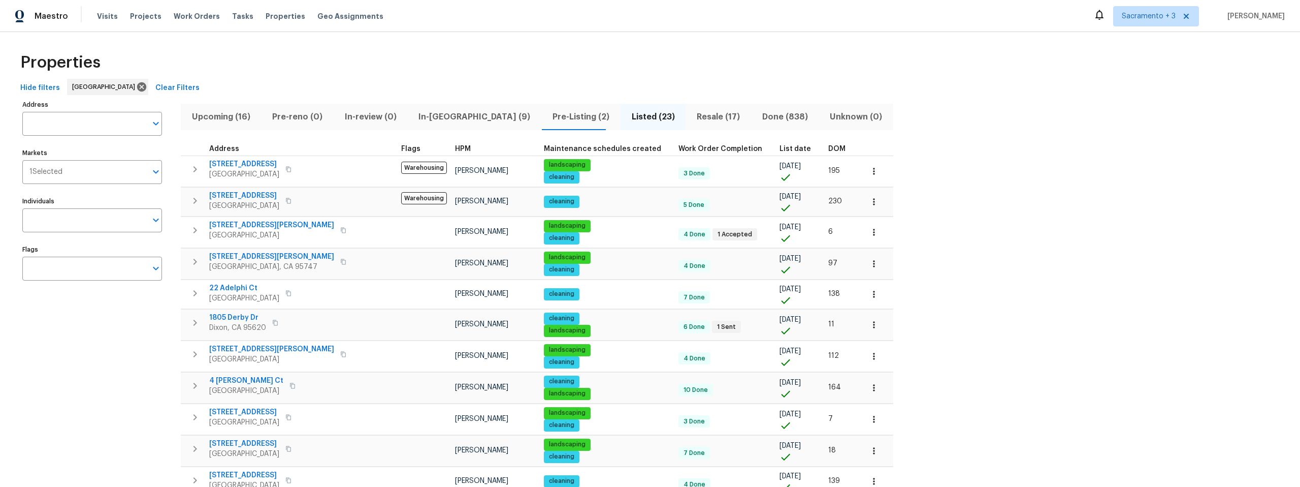
scroll to position [4, 0]
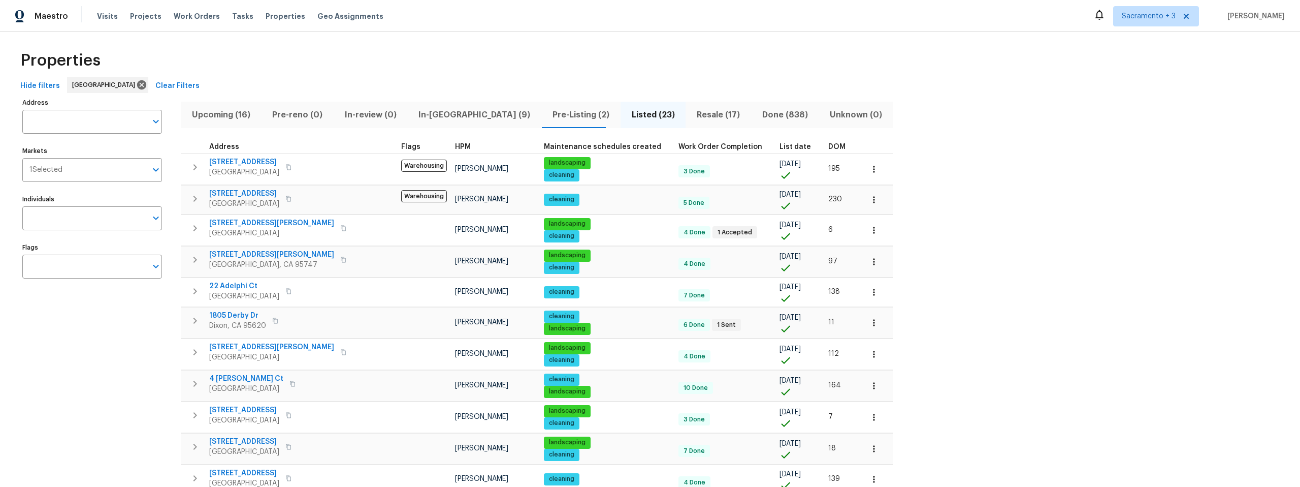
click at [828, 143] on span "DOM" at bounding box center [836, 146] width 17 height 7
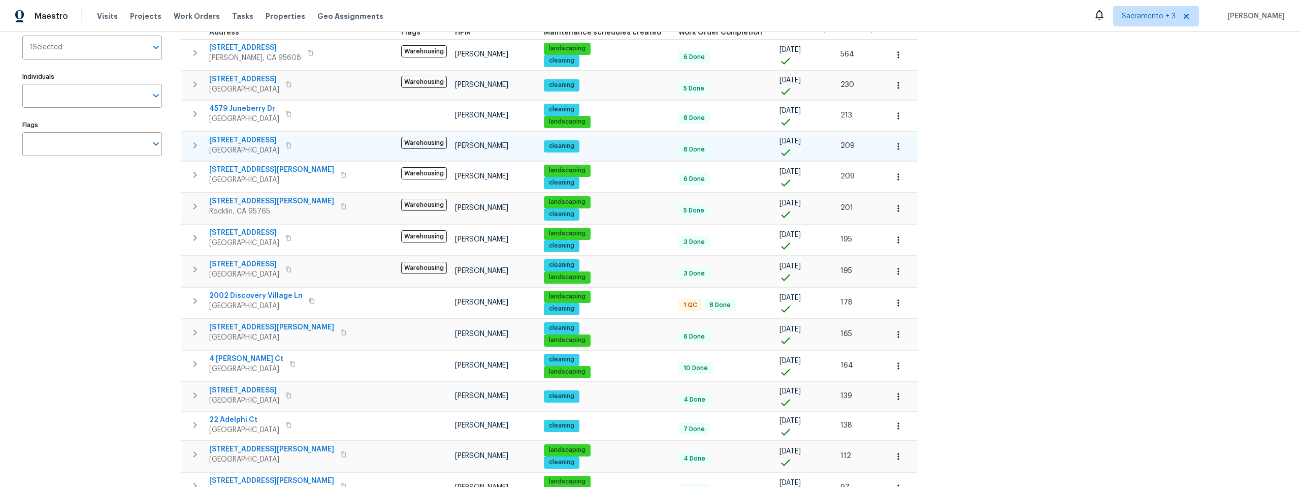
scroll to position [128, 0]
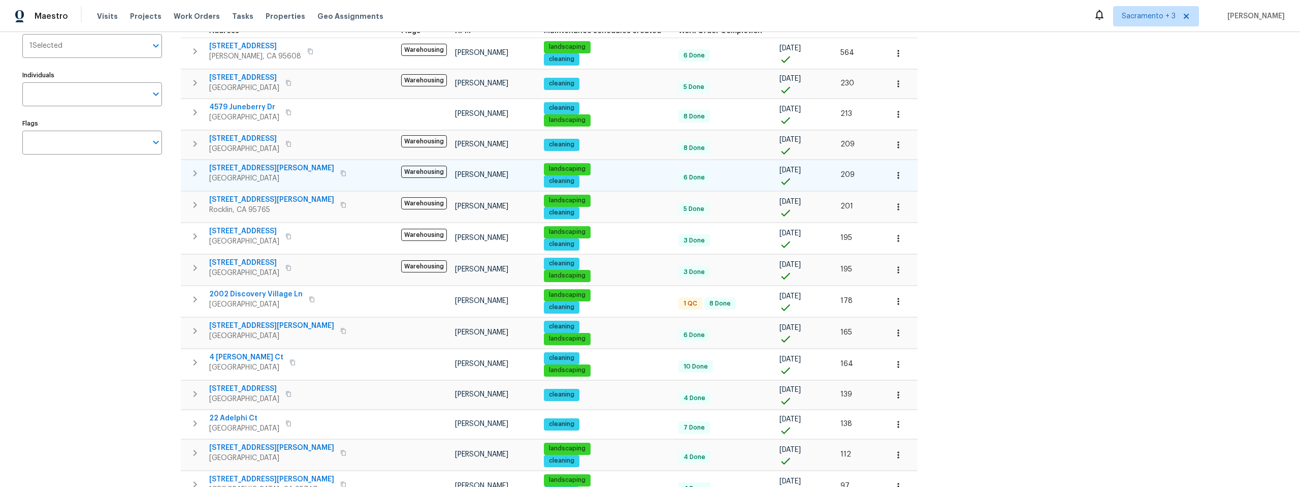
click at [263, 169] on span "692 Atherton Way" at bounding box center [271, 168] width 125 height 10
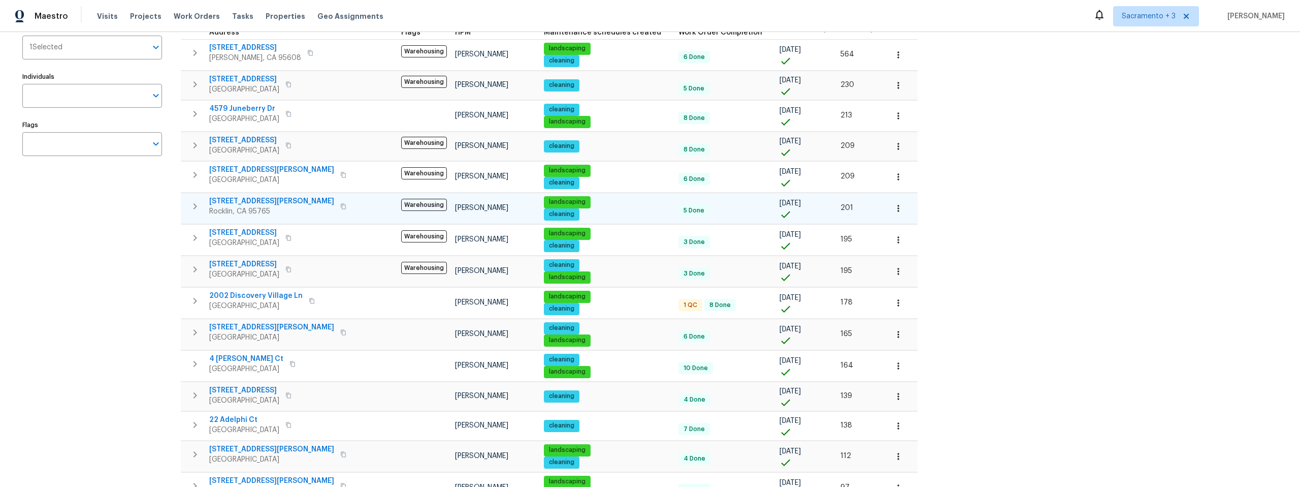
scroll to position [126, 0]
click at [341, 207] on icon "button" at bounding box center [343, 207] width 5 height 6
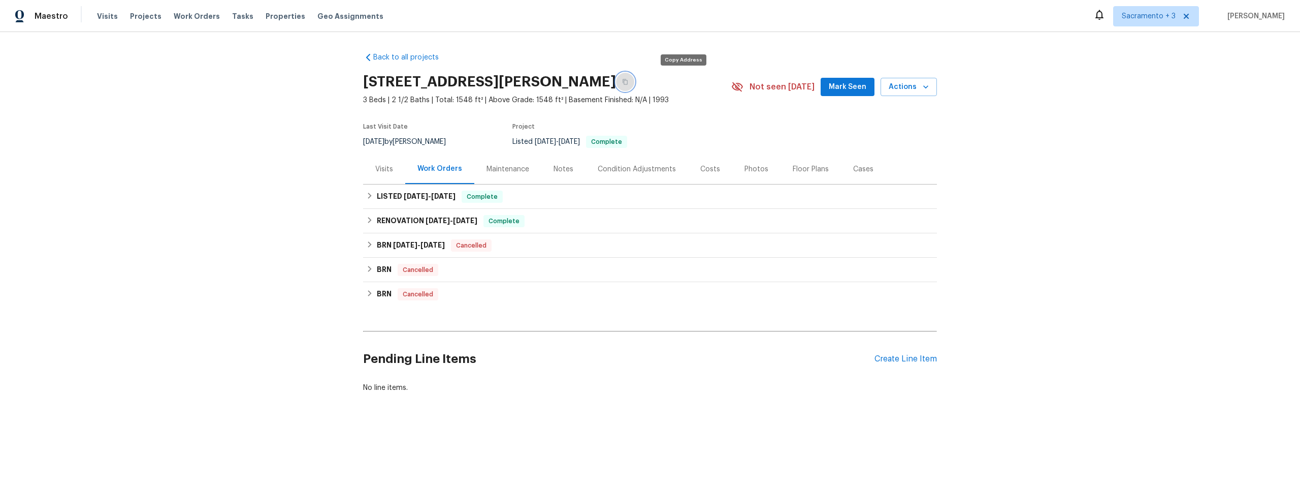
click at [628, 83] on icon "button" at bounding box center [625, 82] width 6 height 6
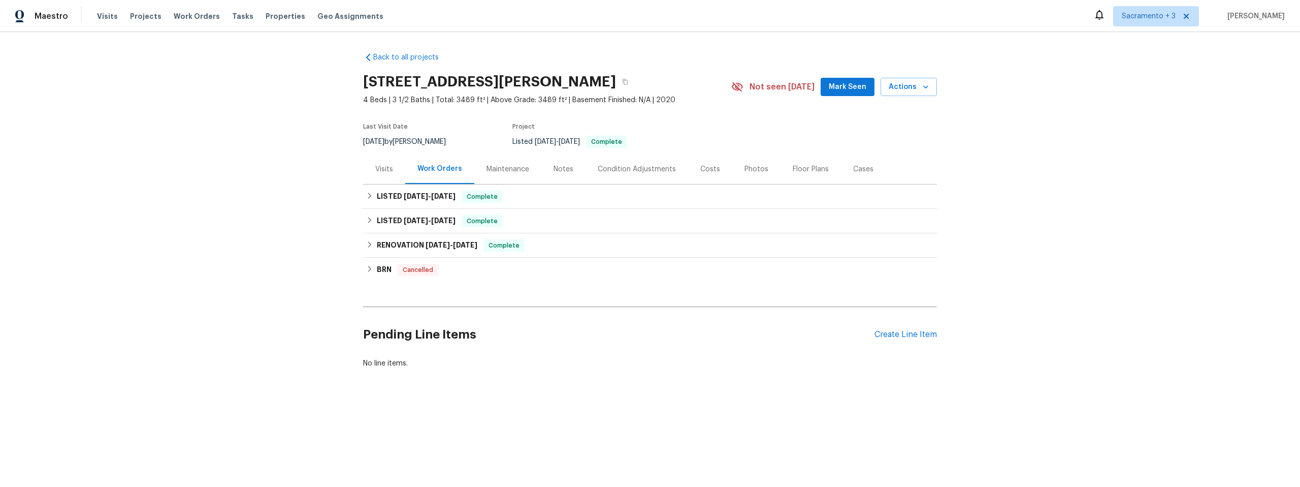
click at [388, 170] on div "Visits" at bounding box center [384, 169] width 18 height 10
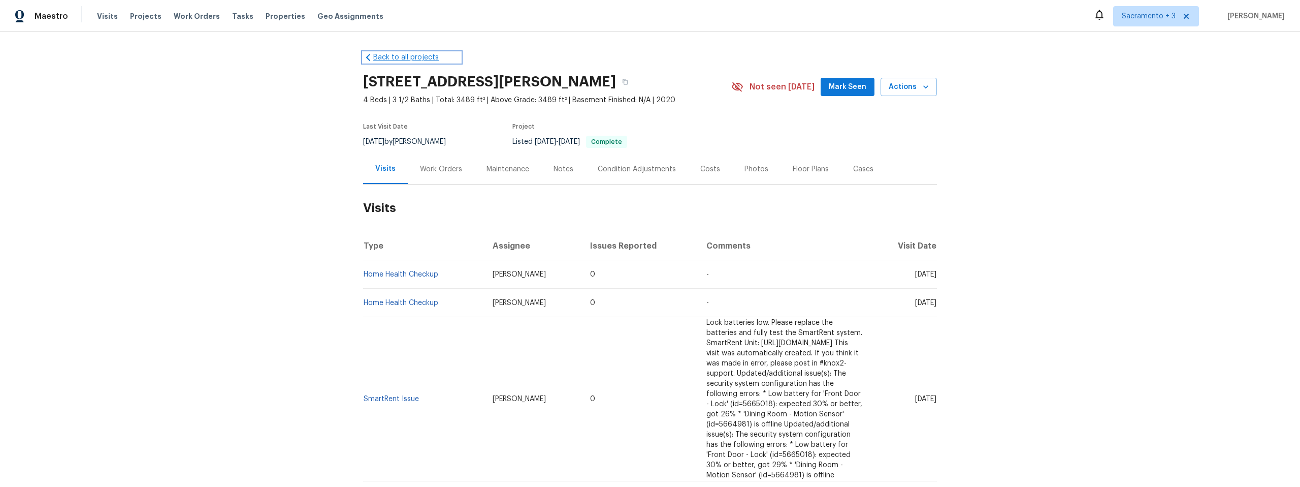
click at [366, 58] on icon at bounding box center [368, 57] width 10 height 10
